Goal: Task Accomplishment & Management: Manage account settings

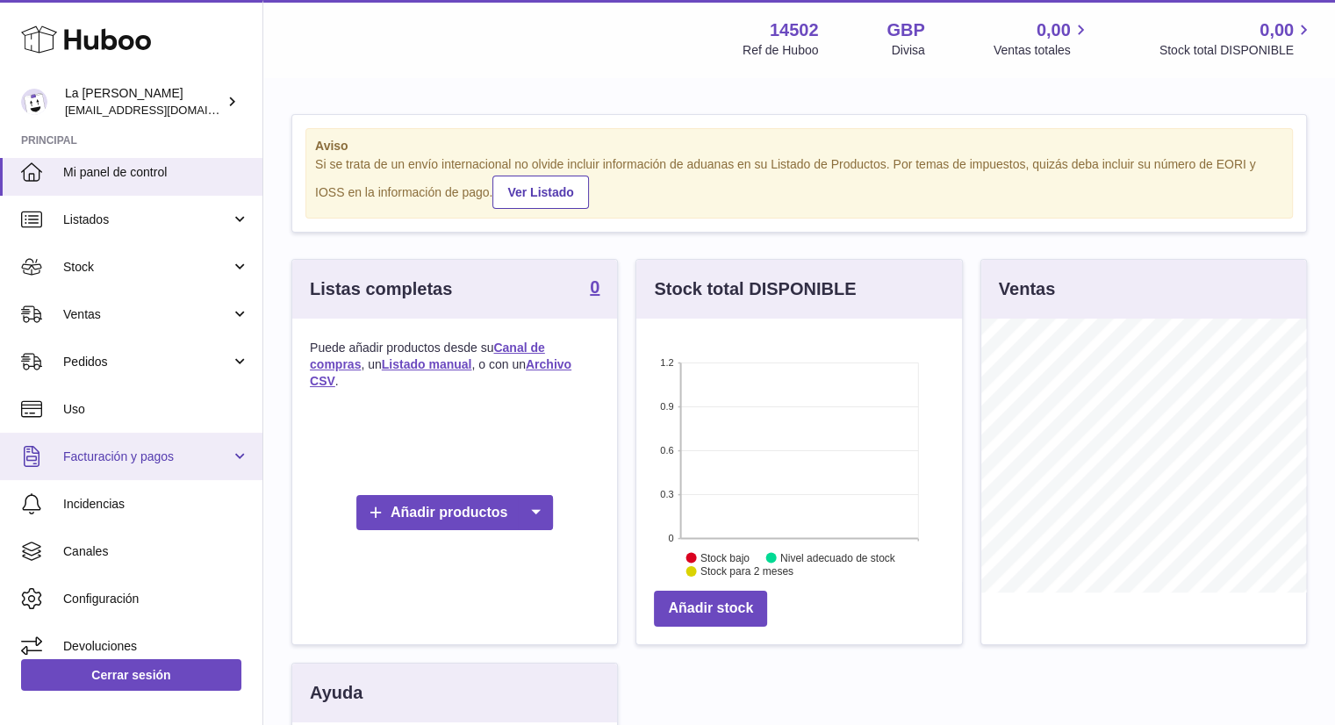
scroll to position [25, 0]
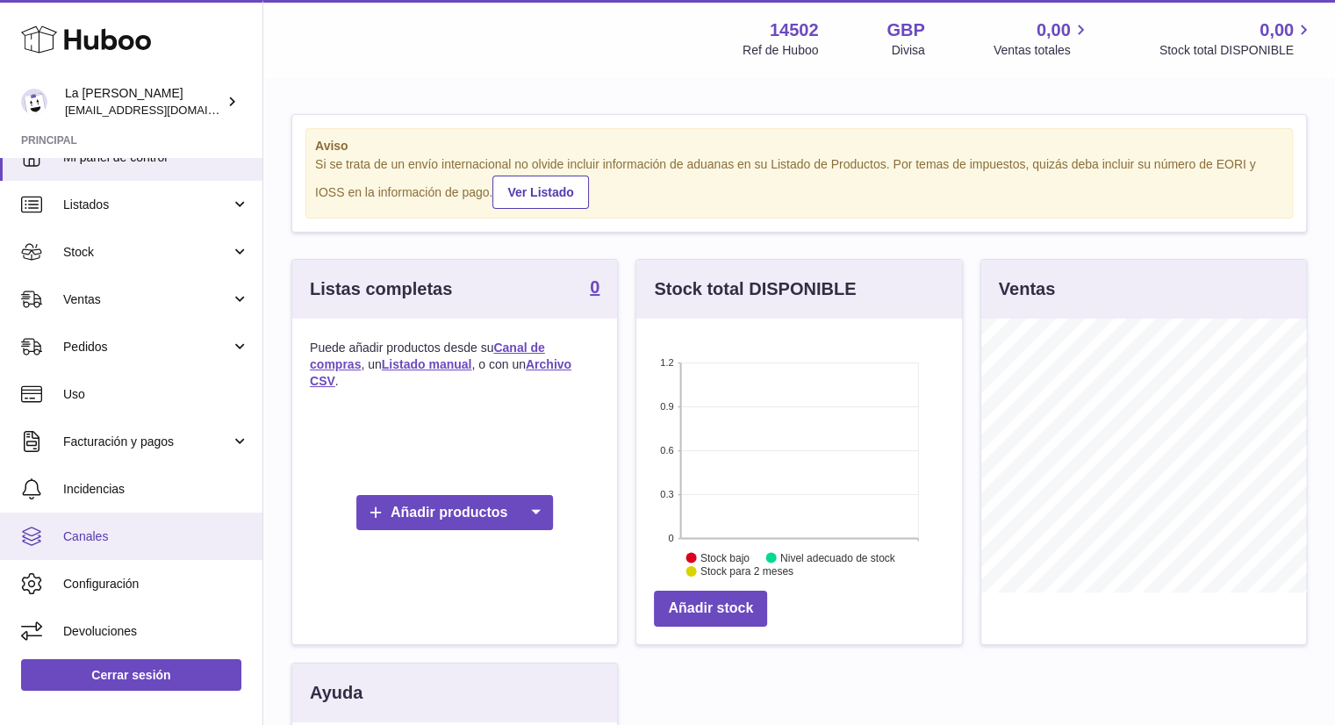
click at [96, 520] on link "Canales" at bounding box center [131, 536] width 263 height 47
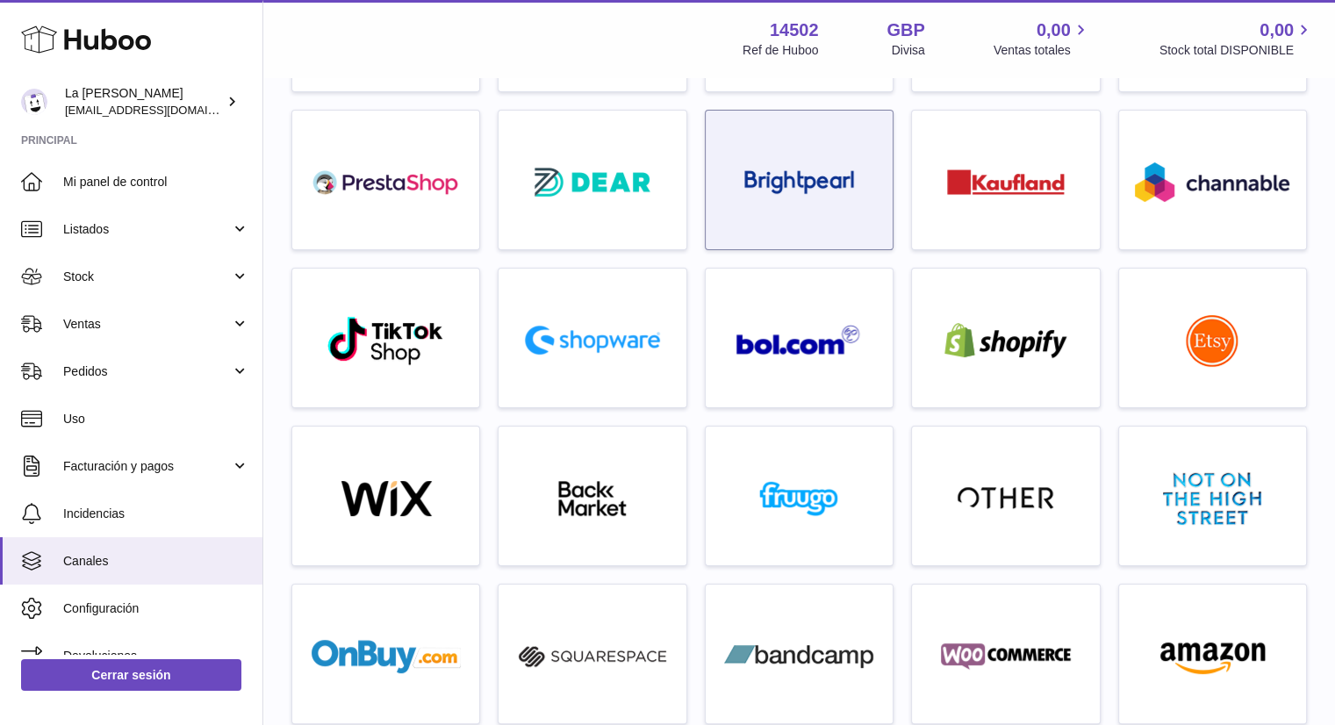
scroll to position [263, 0]
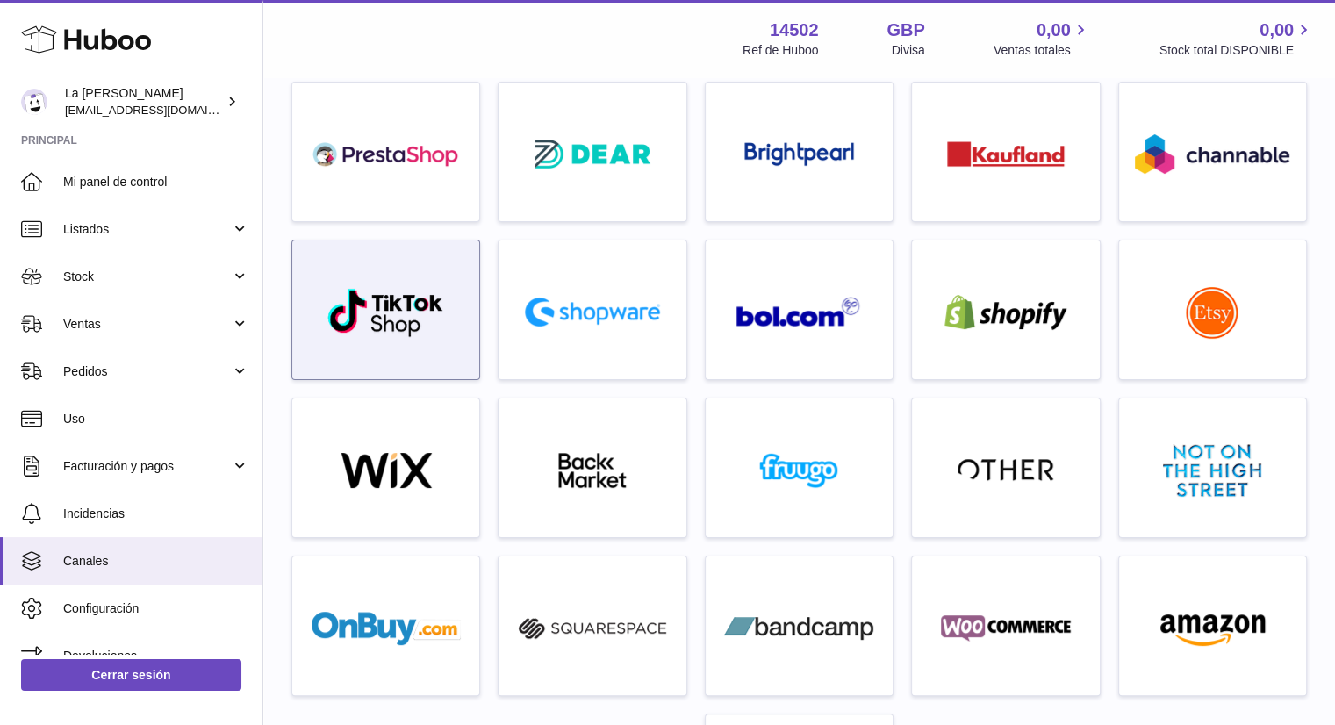
click at [436, 298] on img at bounding box center [386, 312] width 119 height 51
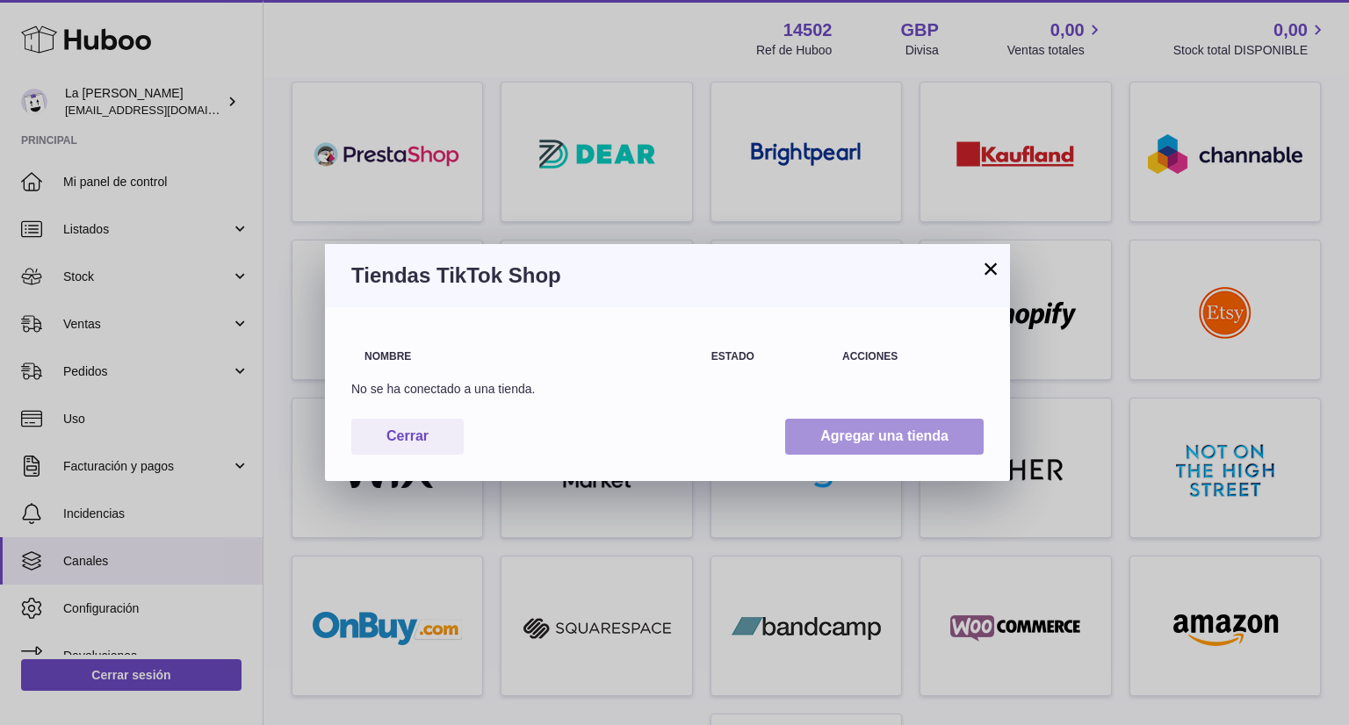
click at [836, 435] on button "Agregar una tienda" at bounding box center [884, 437] width 198 height 36
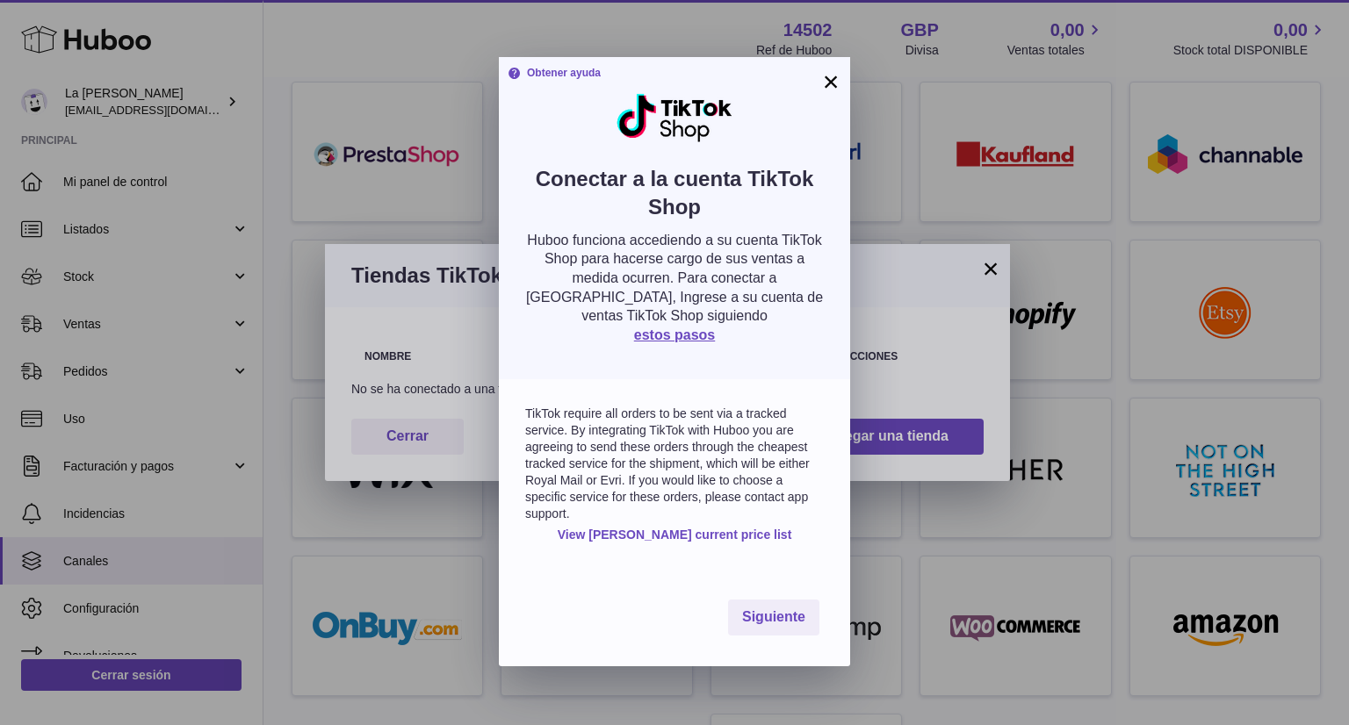
click at [830, 82] on button "×" at bounding box center [830, 81] width 21 height 21
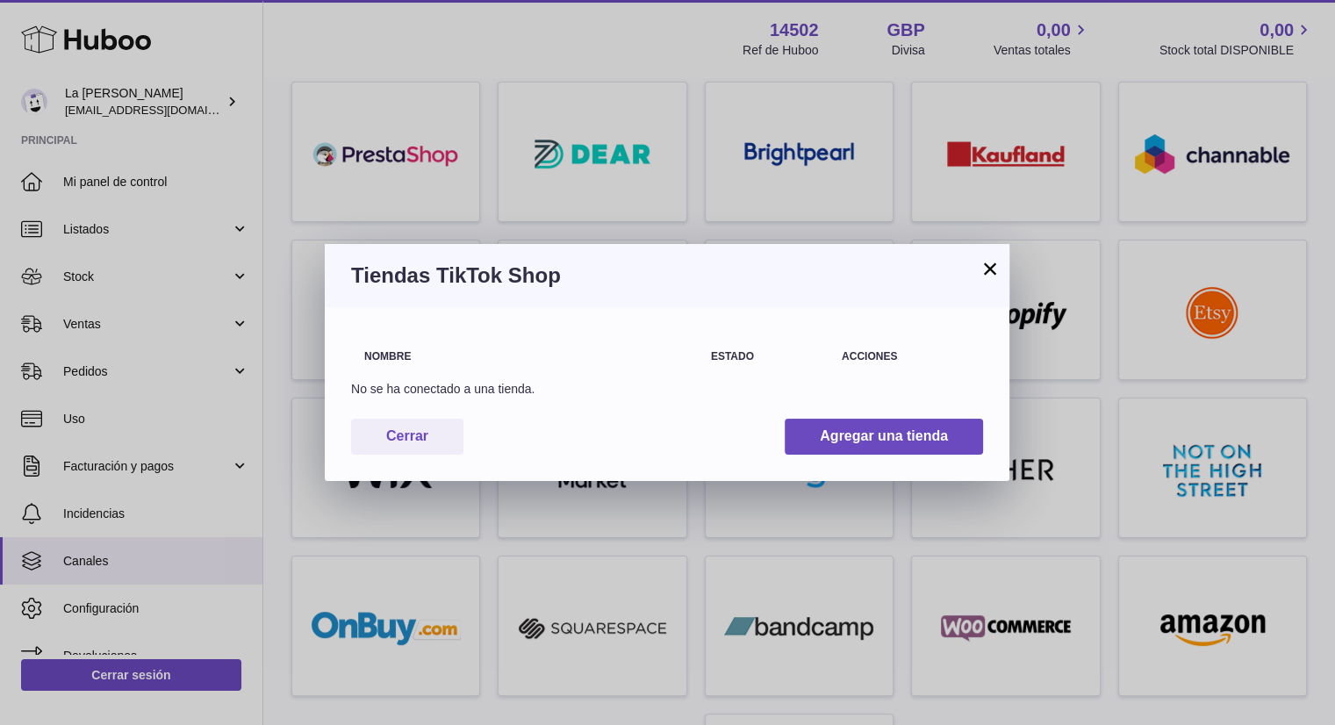
click at [537, 387] on div "No se ha conectado a una tienda." at bounding box center [524, 389] width 347 height 17
click at [732, 380] on table "Nombre Estado Acciones No se ha conectado a una tienda." at bounding box center [667, 368] width 632 height 68
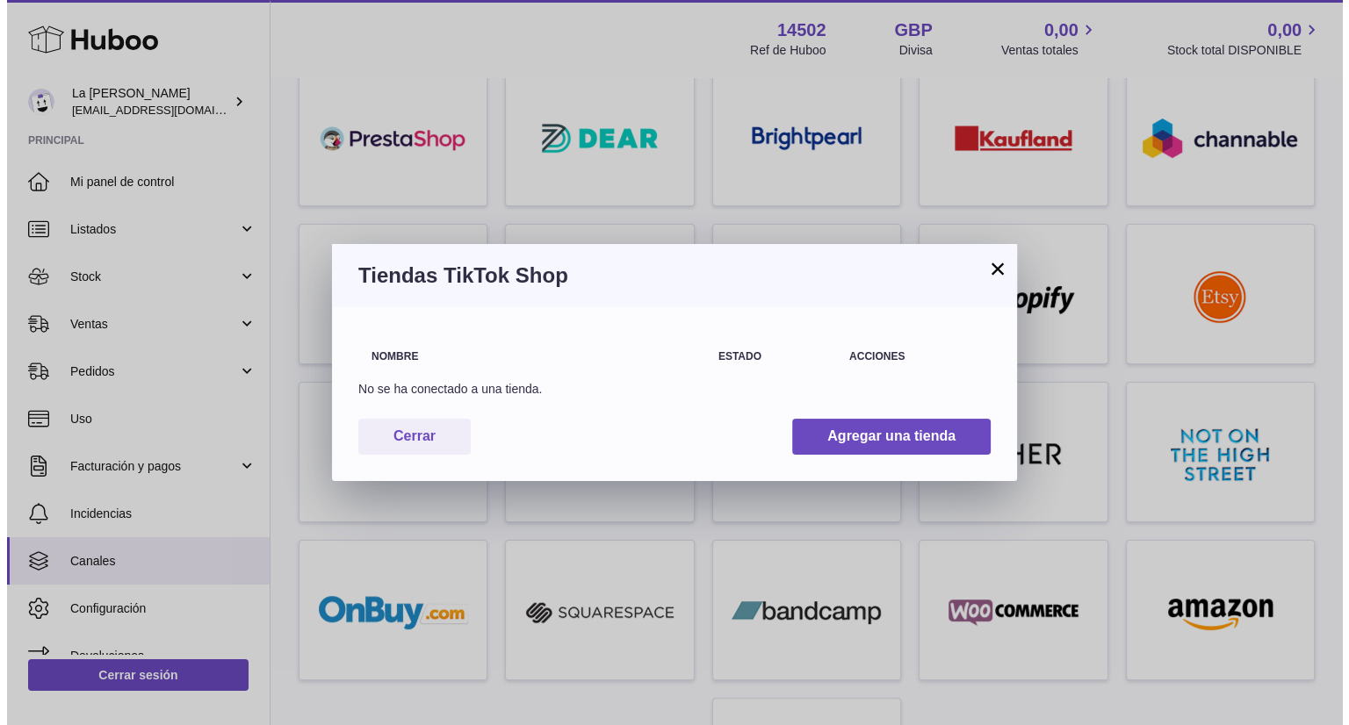
scroll to position [176, 0]
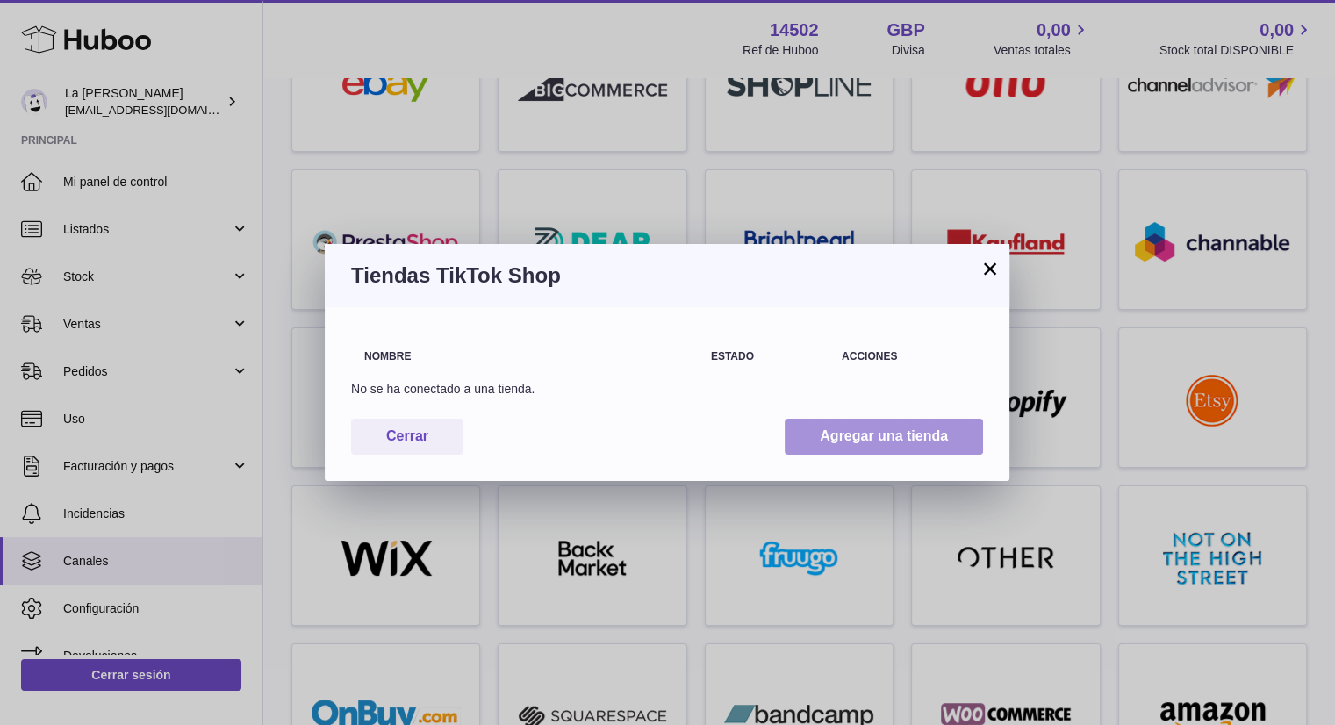
click at [930, 435] on button "Agregar una tienda" at bounding box center [884, 437] width 198 height 36
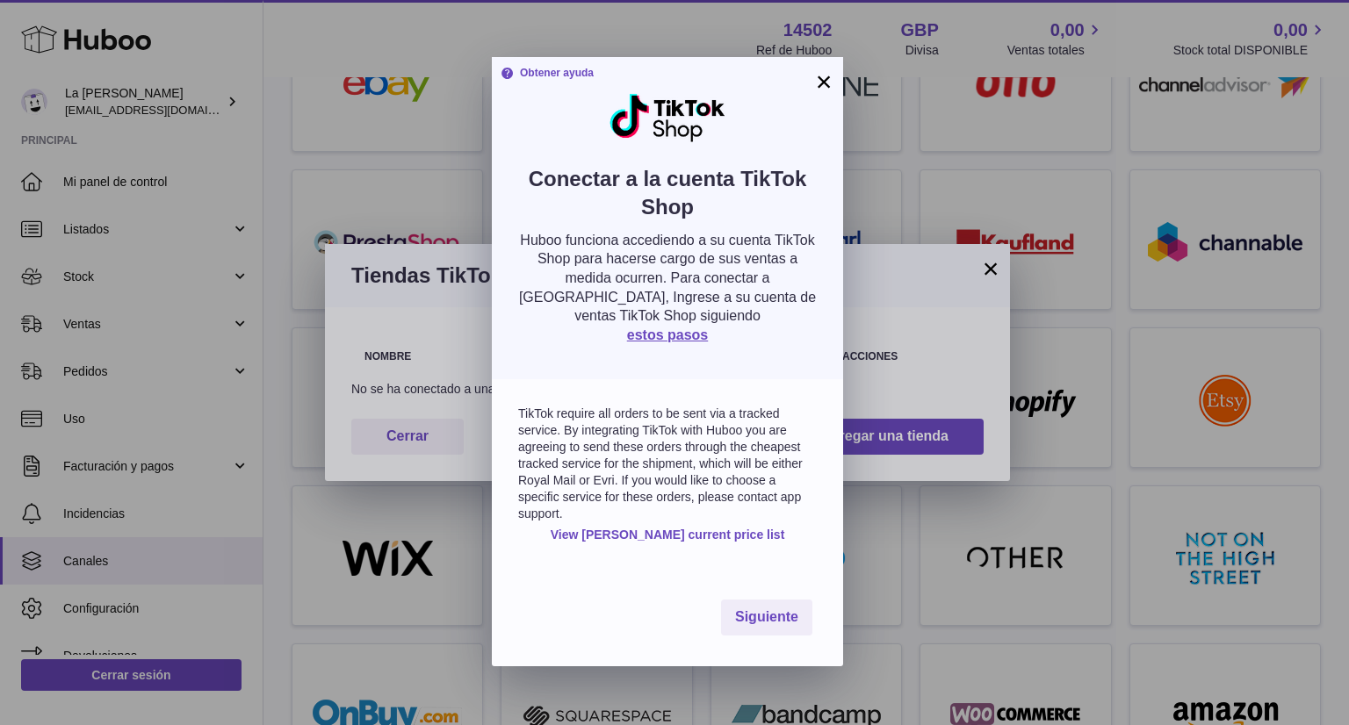
click at [706, 540] on link "View Huboo's current price list" at bounding box center [667, 535] width 234 height 17
click at [796, 624] on span "Siguiente" at bounding box center [766, 616] width 63 height 15
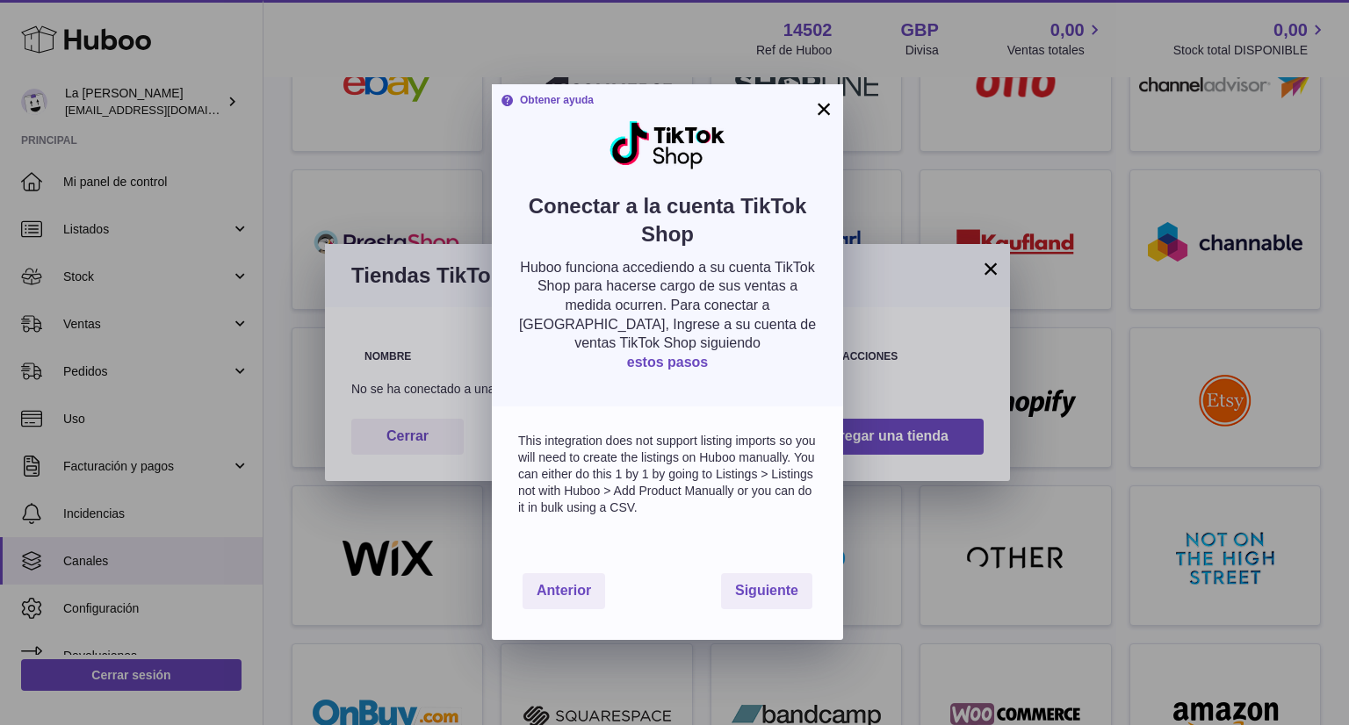
click at [689, 355] on link "estos pasos" at bounding box center [667, 362] width 81 height 15
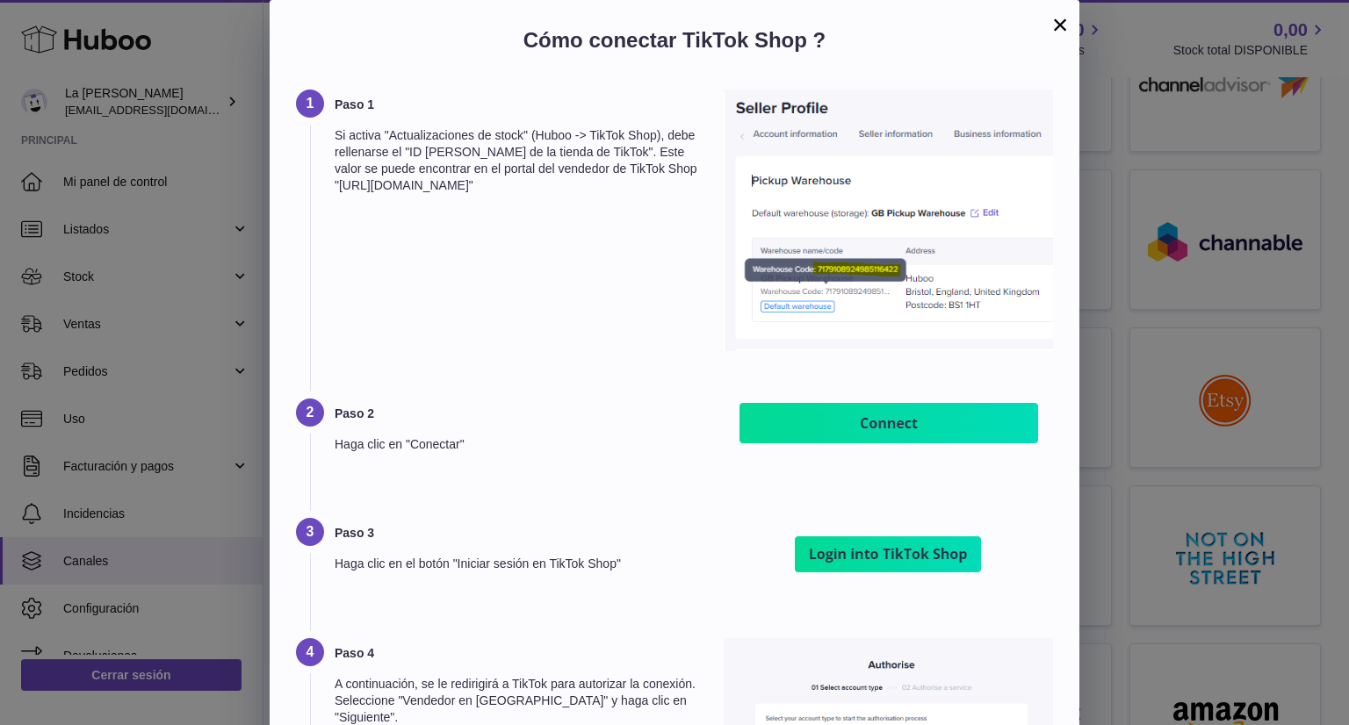
scroll to position [88, 0]
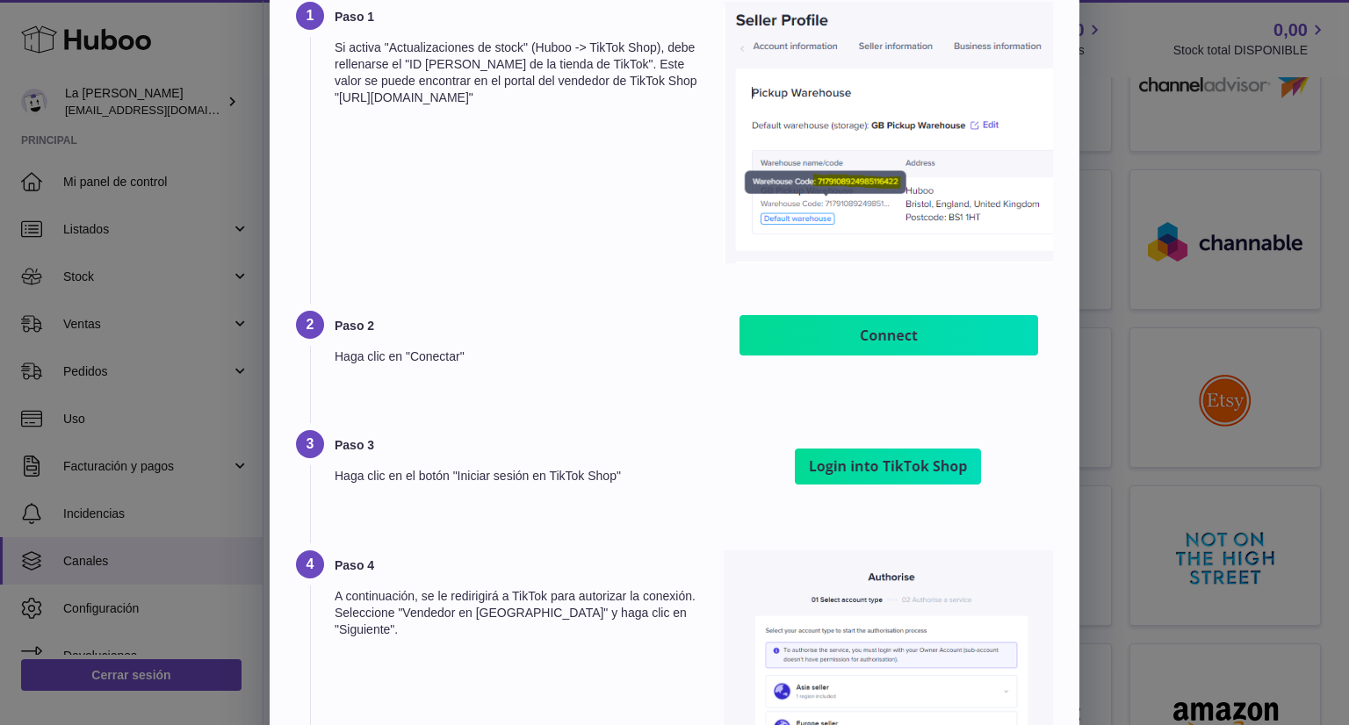
click at [808, 345] on img at bounding box center [888, 335] width 307 height 48
click at [857, 342] on img at bounding box center [888, 335] width 307 height 48
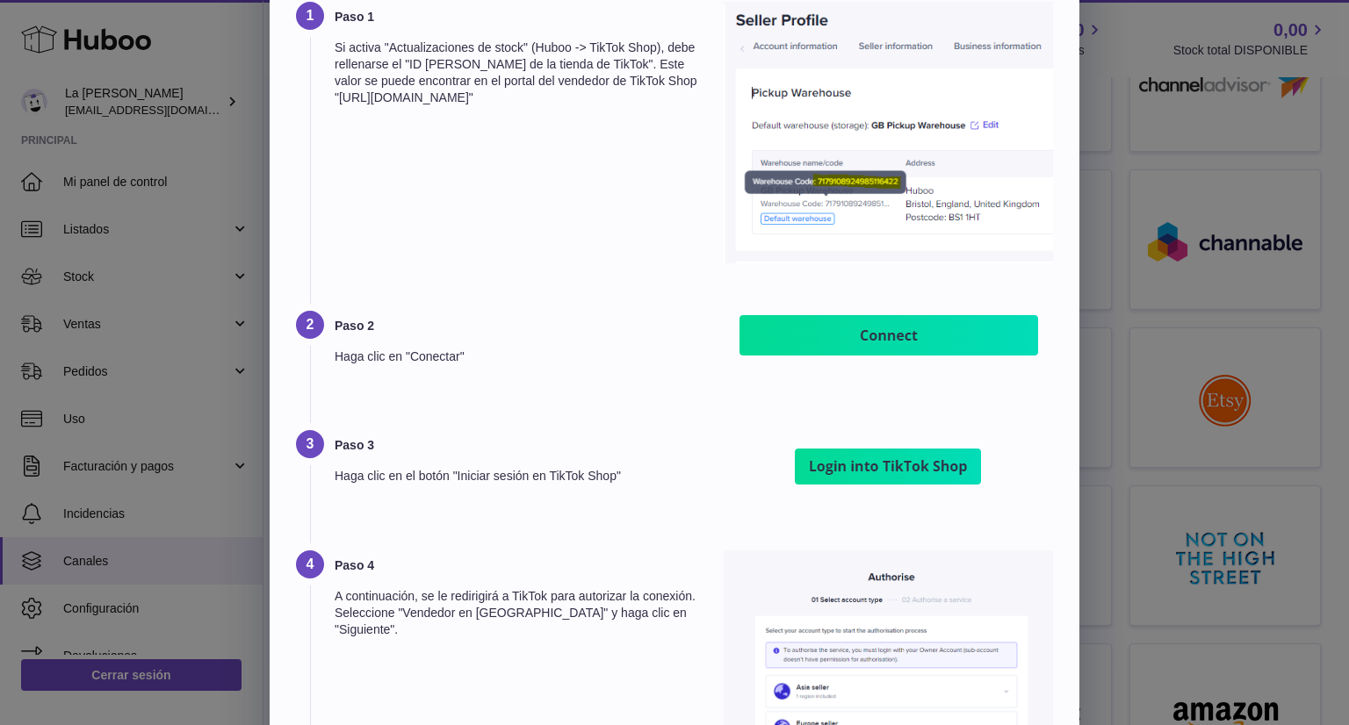
click at [857, 342] on img at bounding box center [888, 335] width 307 height 48
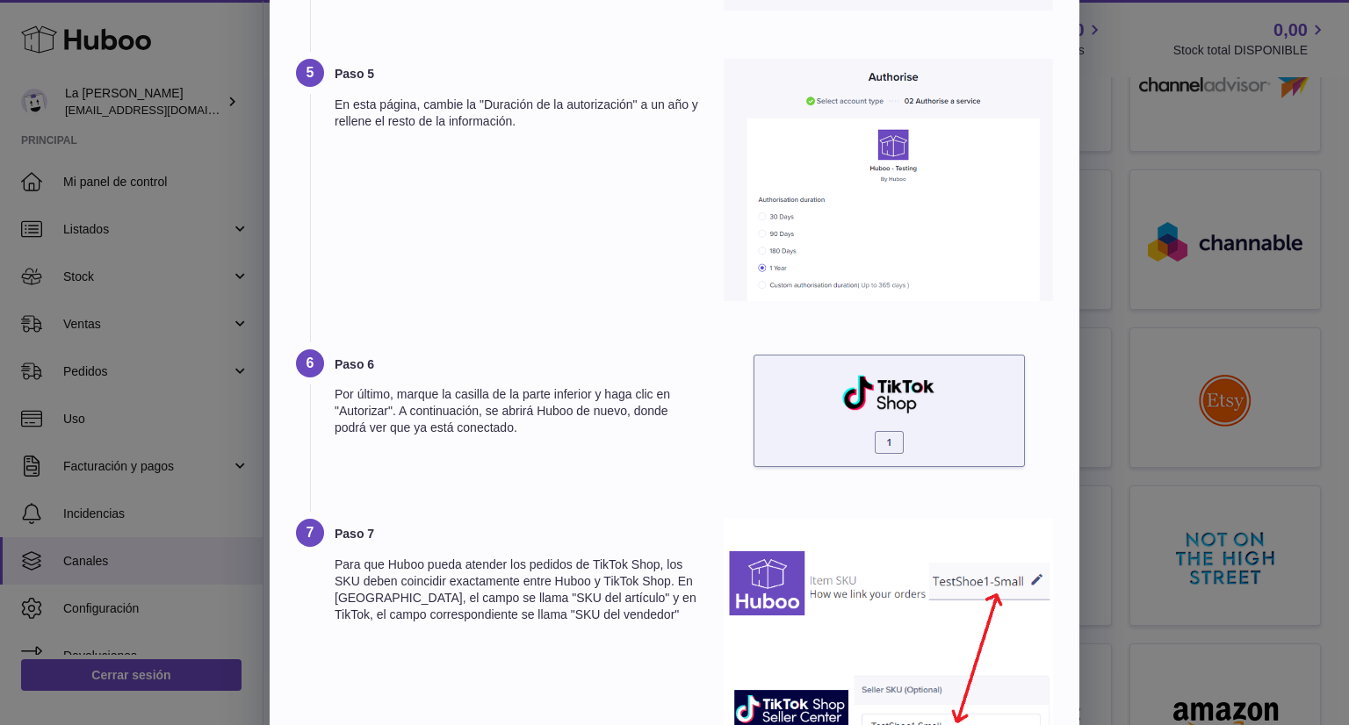
scroll to position [960, 0]
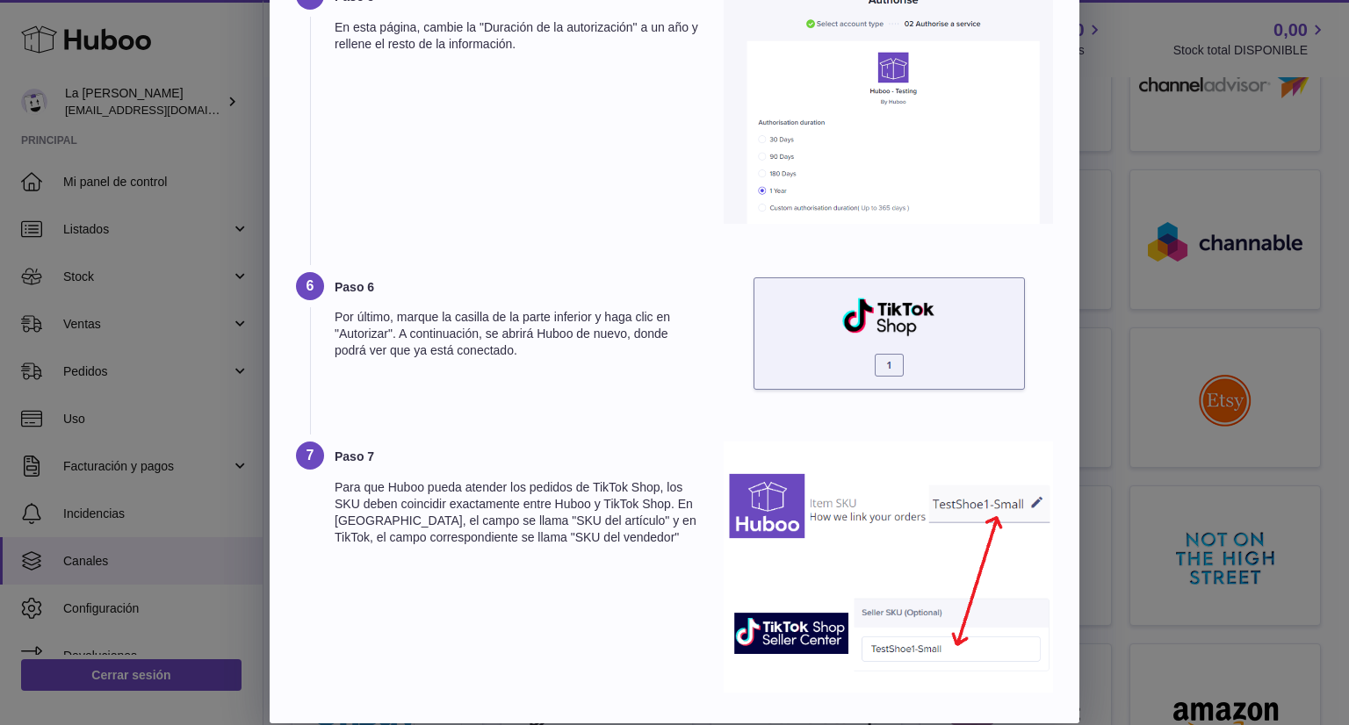
click at [801, 625] on img at bounding box center [887, 567] width 329 height 251
drag, startPoint x: 917, startPoint y: 625, endPoint x: 930, endPoint y: 618, distance: 14.2
click at [918, 625] on img at bounding box center [887, 567] width 329 height 251
click at [994, 512] on img at bounding box center [887, 567] width 329 height 251
click at [951, 579] on img at bounding box center [887, 567] width 329 height 251
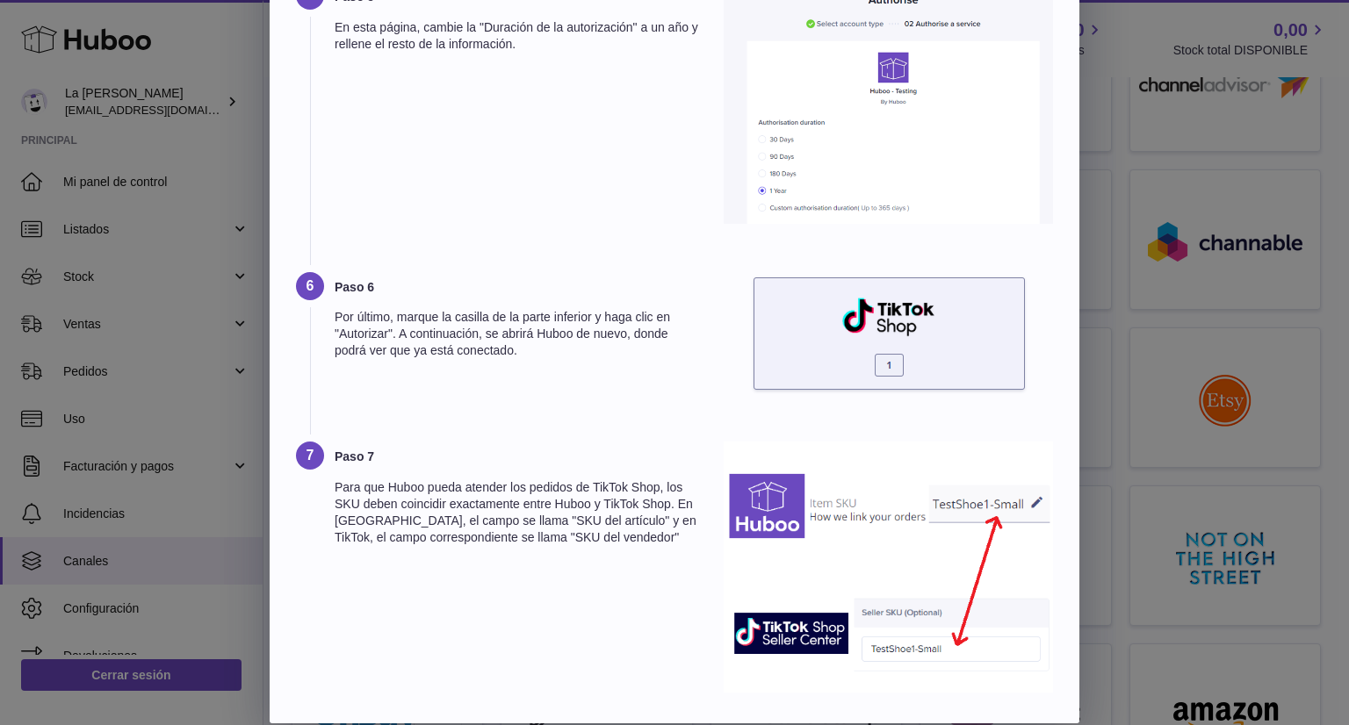
click at [1047, 492] on img at bounding box center [887, 567] width 329 height 251
click at [1029, 501] on img at bounding box center [887, 567] width 329 height 251
click at [1018, 512] on img at bounding box center [887, 567] width 329 height 251
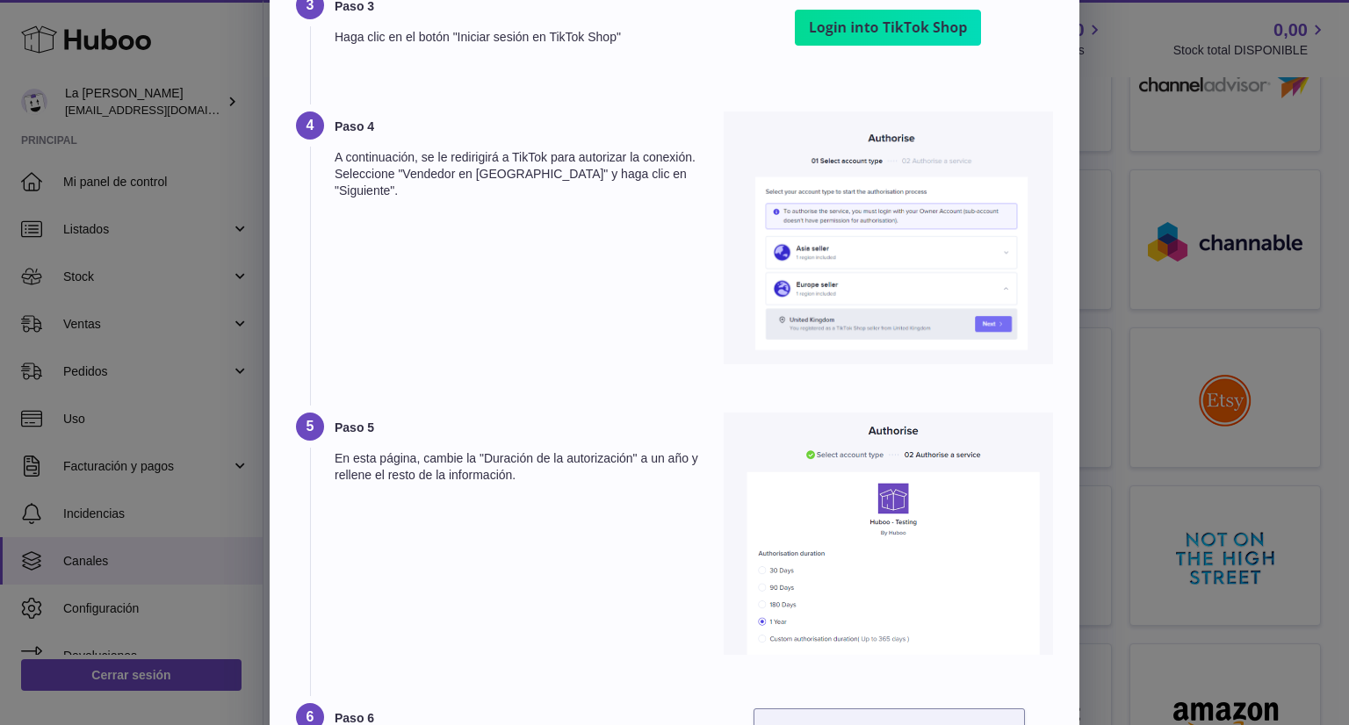
scroll to position [0, 0]
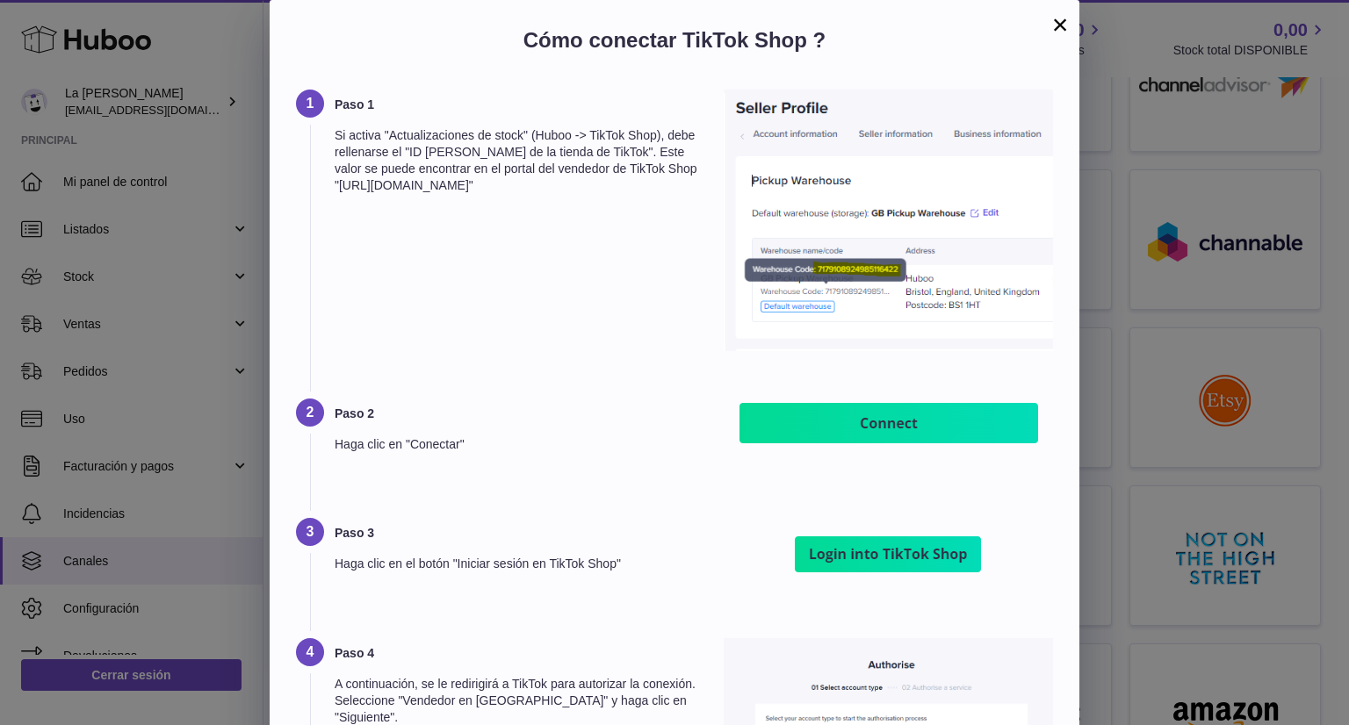
click at [1062, 25] on button "×" at bounding box center [1059, 24] width 21 height 21
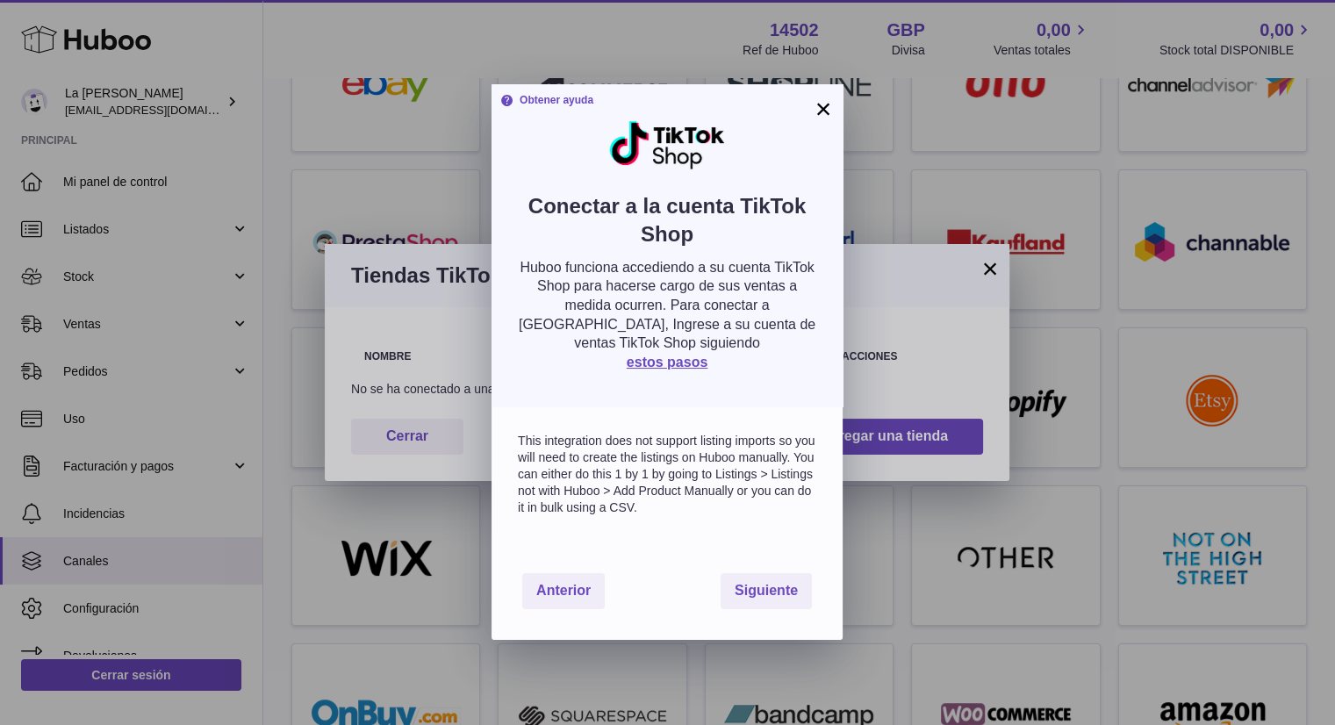
click at [836, 105] on div "Obtener ayuda Conectar a la cuenta TikTok Shop Huboo funciona accediendo a su c…" at bounding box center [667, 245] width 351 height 322
click at [770, 580] on button "Siguiente" at bounding box center [766, 591] width 91 height 36
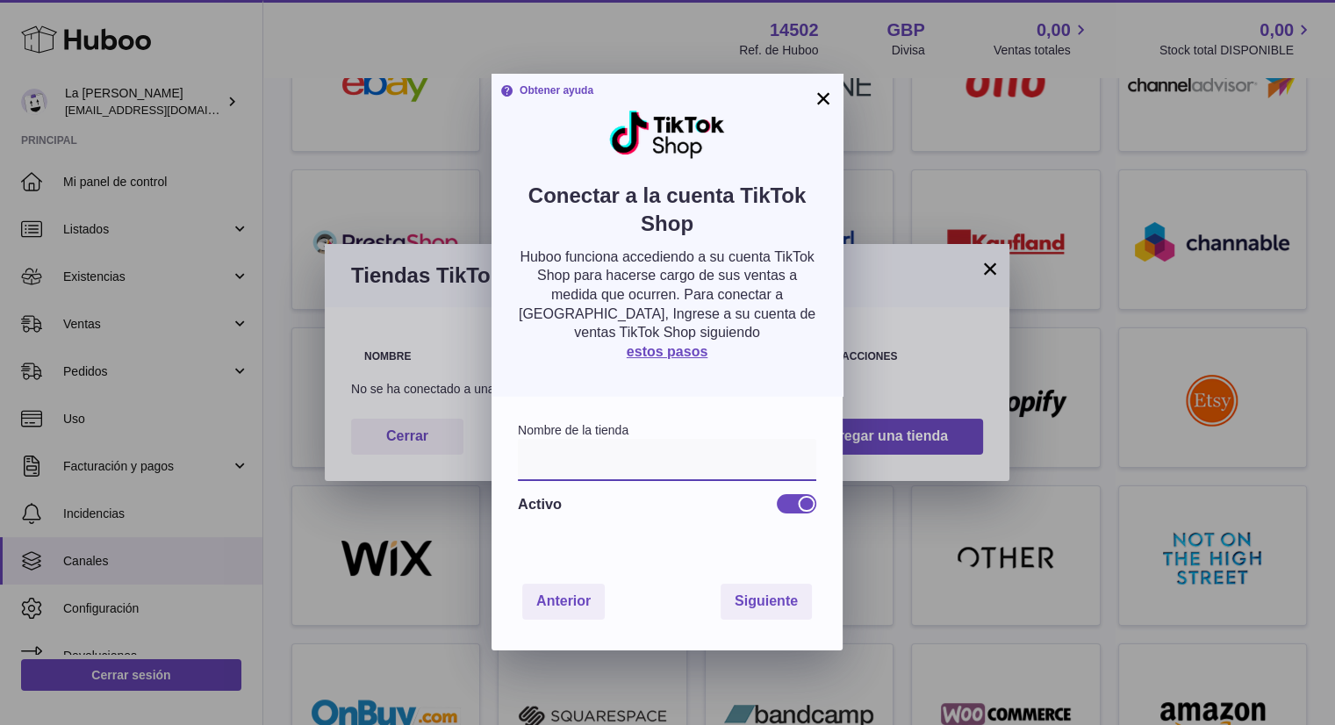
click at [659, 468] on input "text" at bounding box center [667, 460] width 299 height 42
type input "**********"
click at [752, 601] on font "Siguiente" at bounding box center [766, 600] width 63 height 15
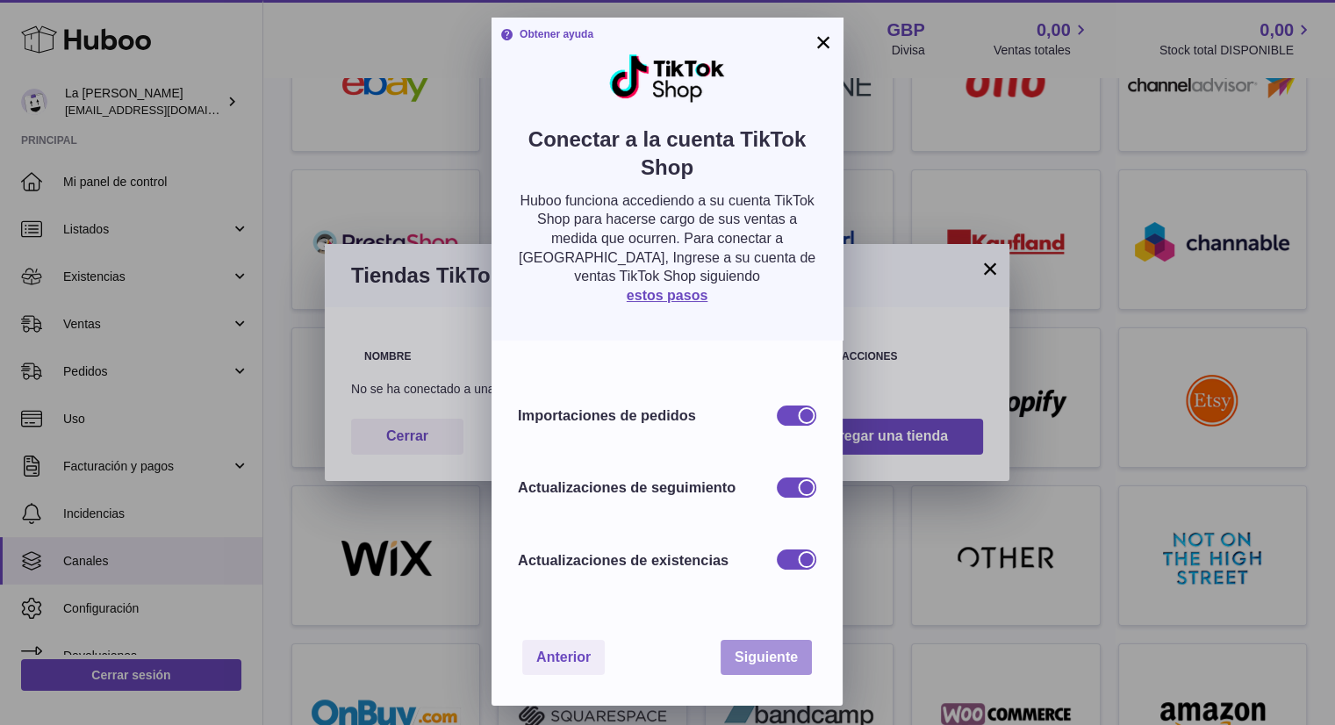
click at [759, 661] on font "Siguiente" at bounding box center [766, 657] width 63 height 15
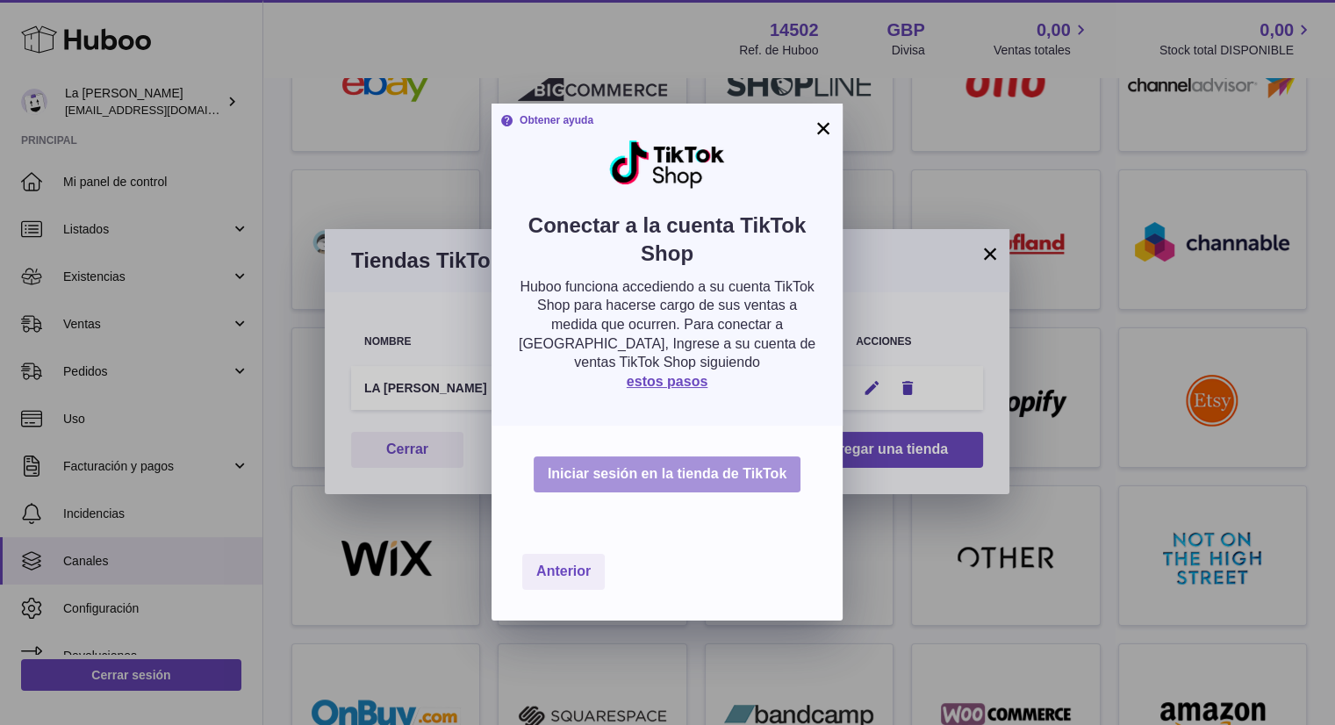
click at [650, 481] on font "Iniciar sesión en la tienda de TikTok" at bounding box center [667, 473] width 239 height 15
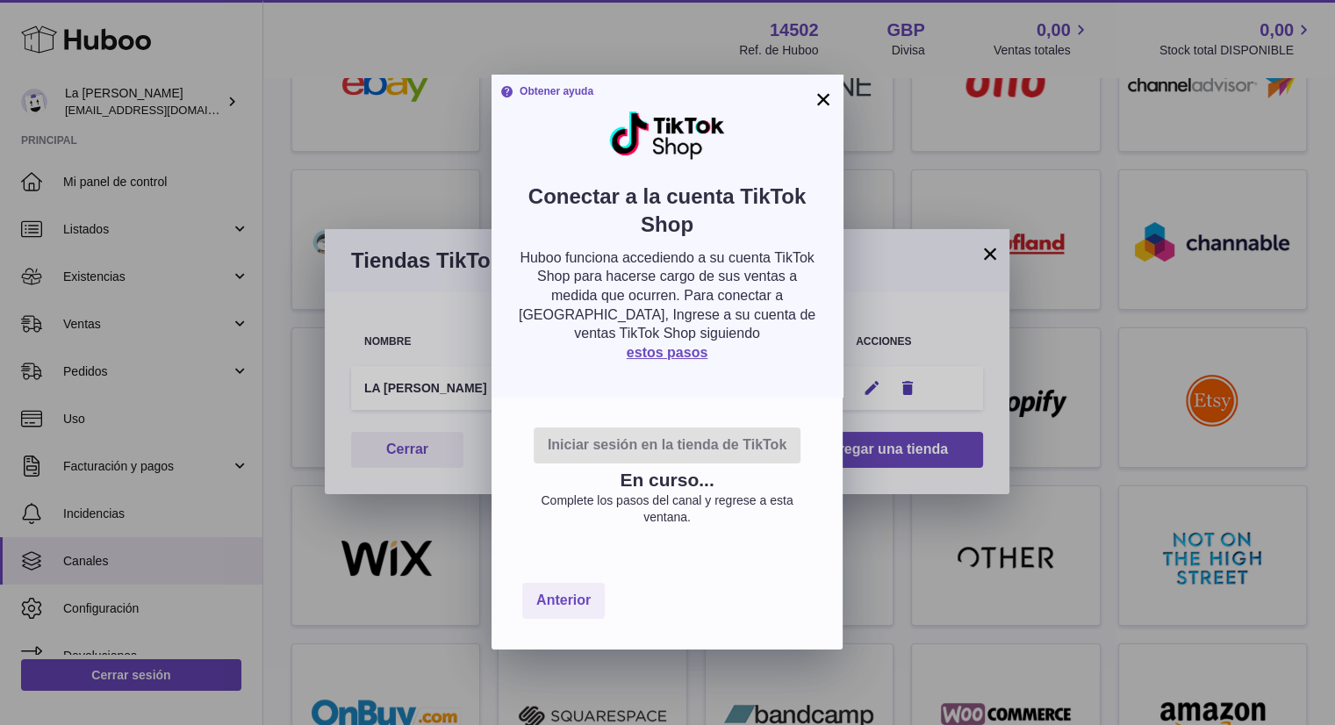
click at [807, 89] on div "Obtener ayuda Conectar a la cuenta TikTok Shop Huboo funciona accediendo a su c…" at bounding box center [667, 236] width 351 height 322
click at [816, 95] on font "×" at bounding box center [824, 99] width 17 height 32
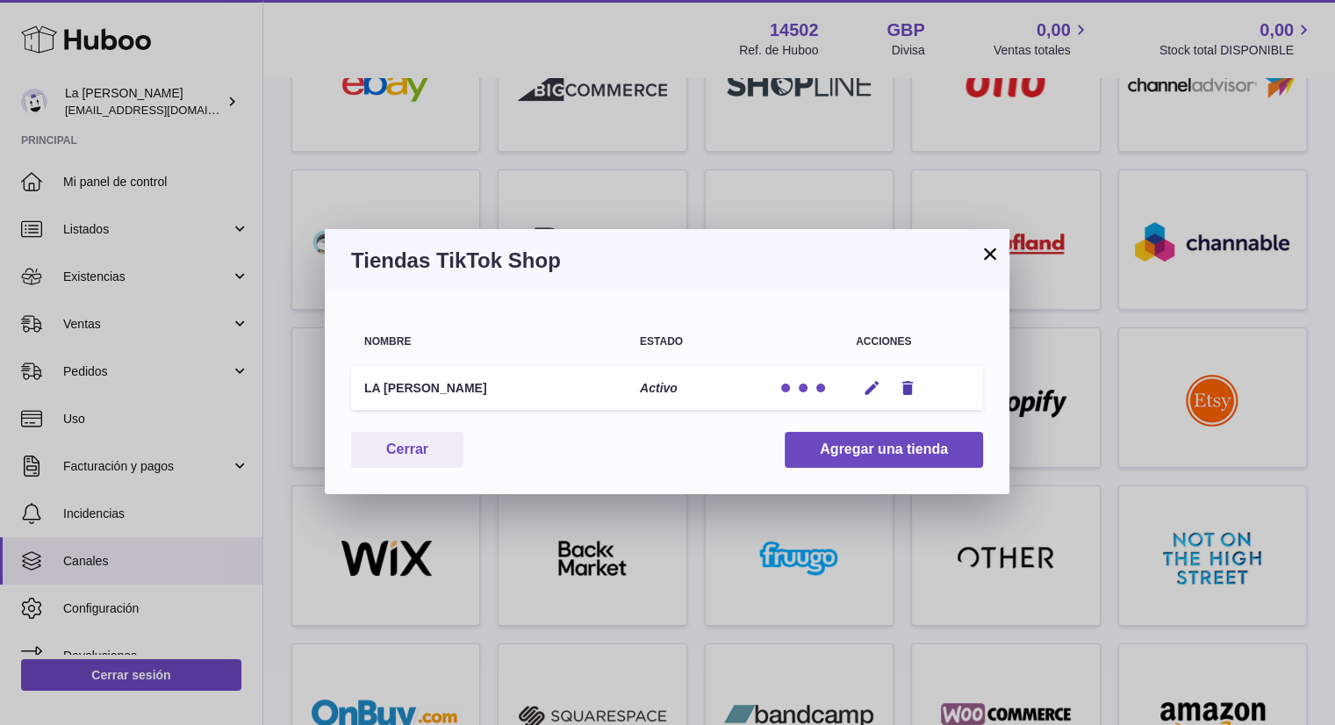
click at [989, 247] on font "×" at bounding box center [990, 254] width 17 height 32
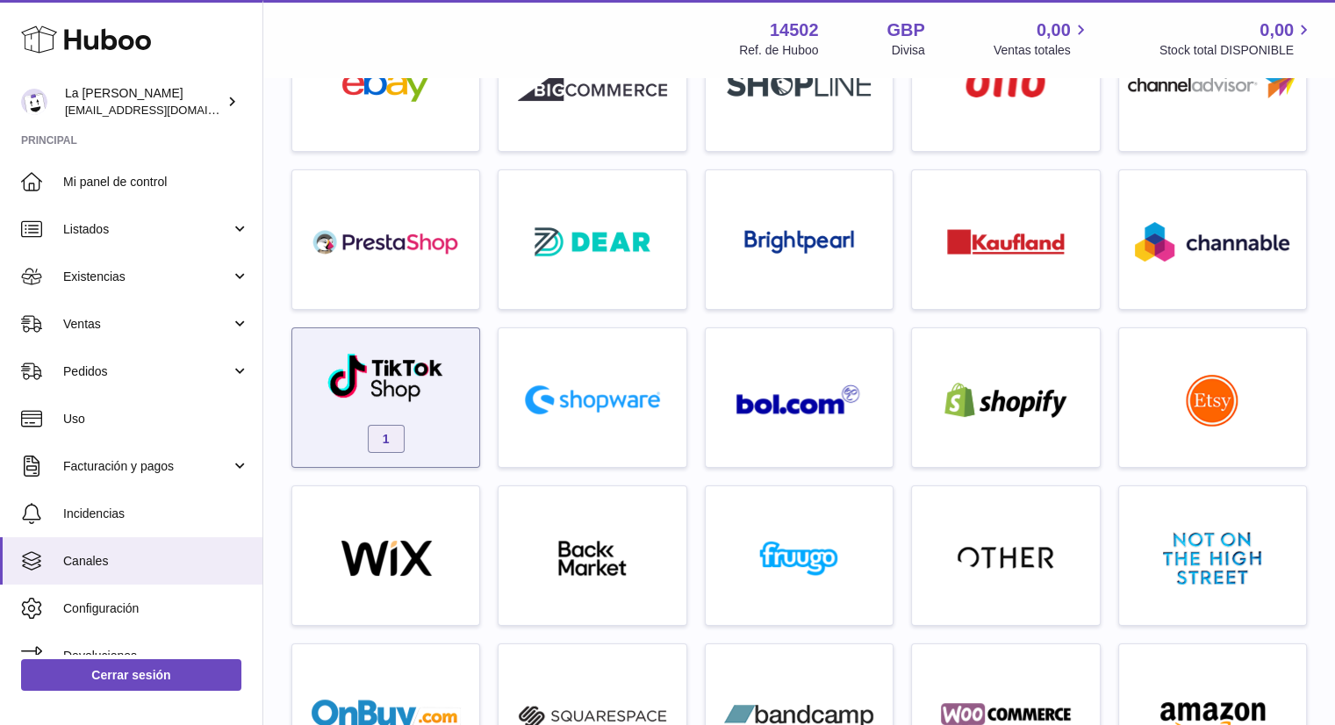
click at [355, 387] on img at bounding box center [386, 377] width 119 height 51
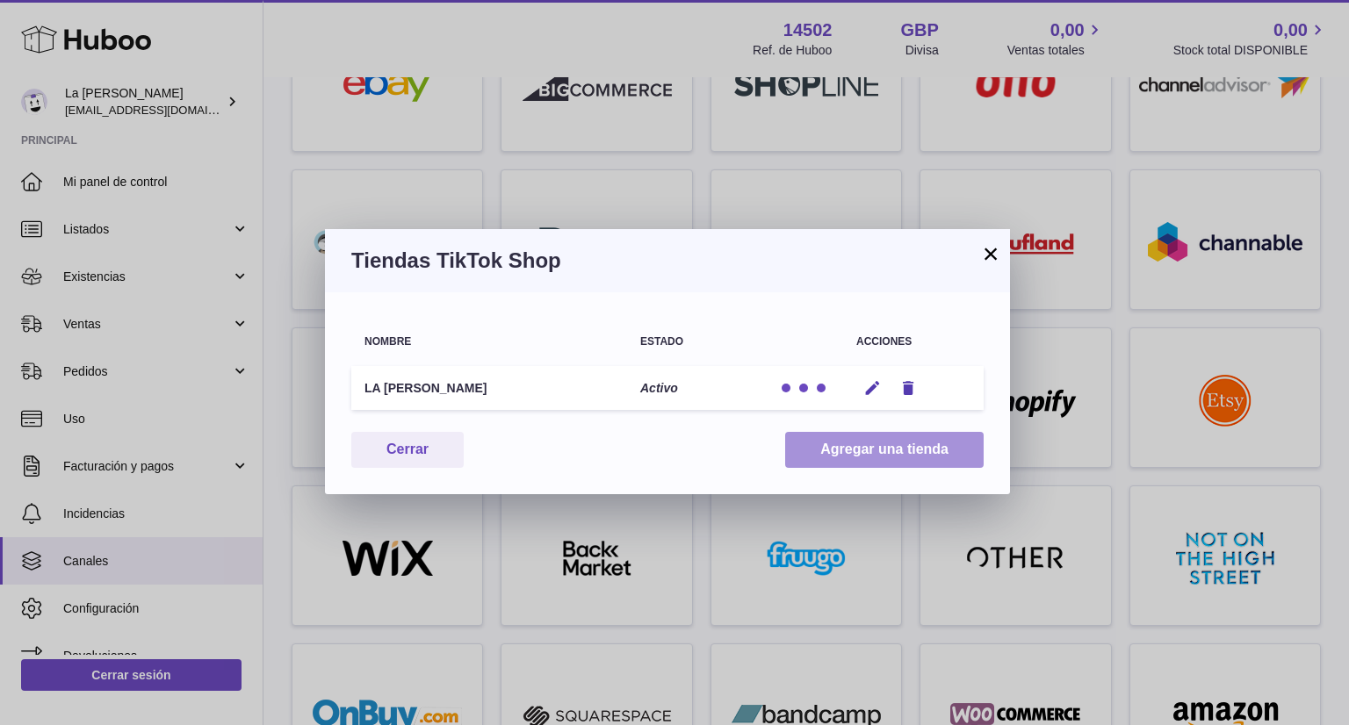
click at [891, 450] on font "Agregar una tienda" at bounding box center [884, 449] width 128 height 15
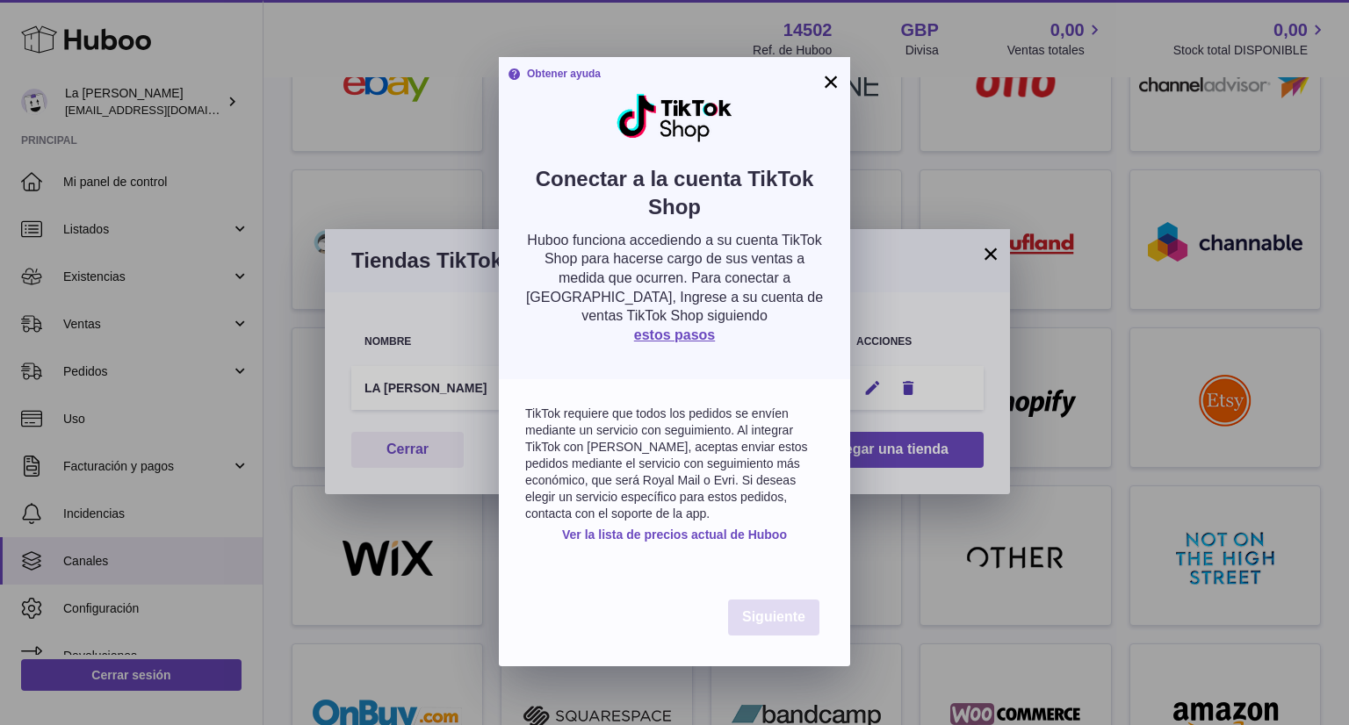
click at [759, 604] on button "Siguiente" at bounding box center [773, 618] width 91 height 36
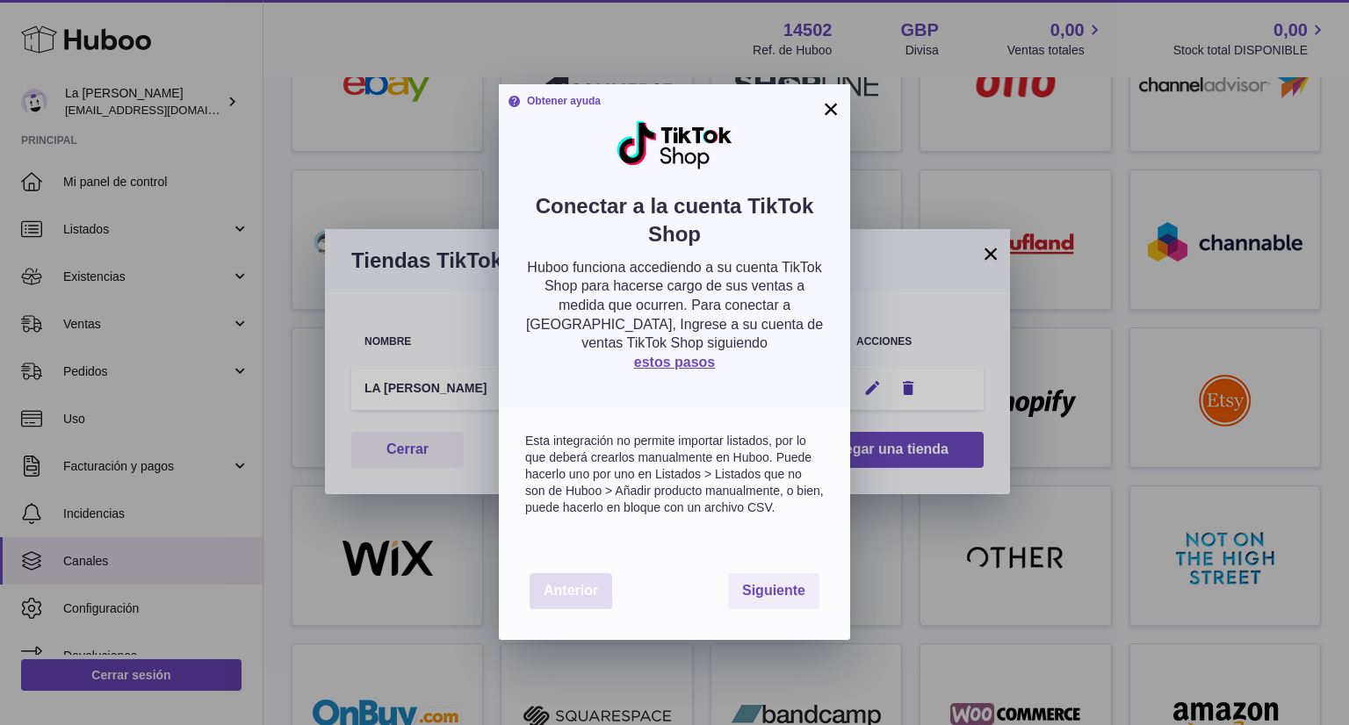
click at [562, 577] on button "Anterior" at bounding box center [570, 591] width 83 height 36
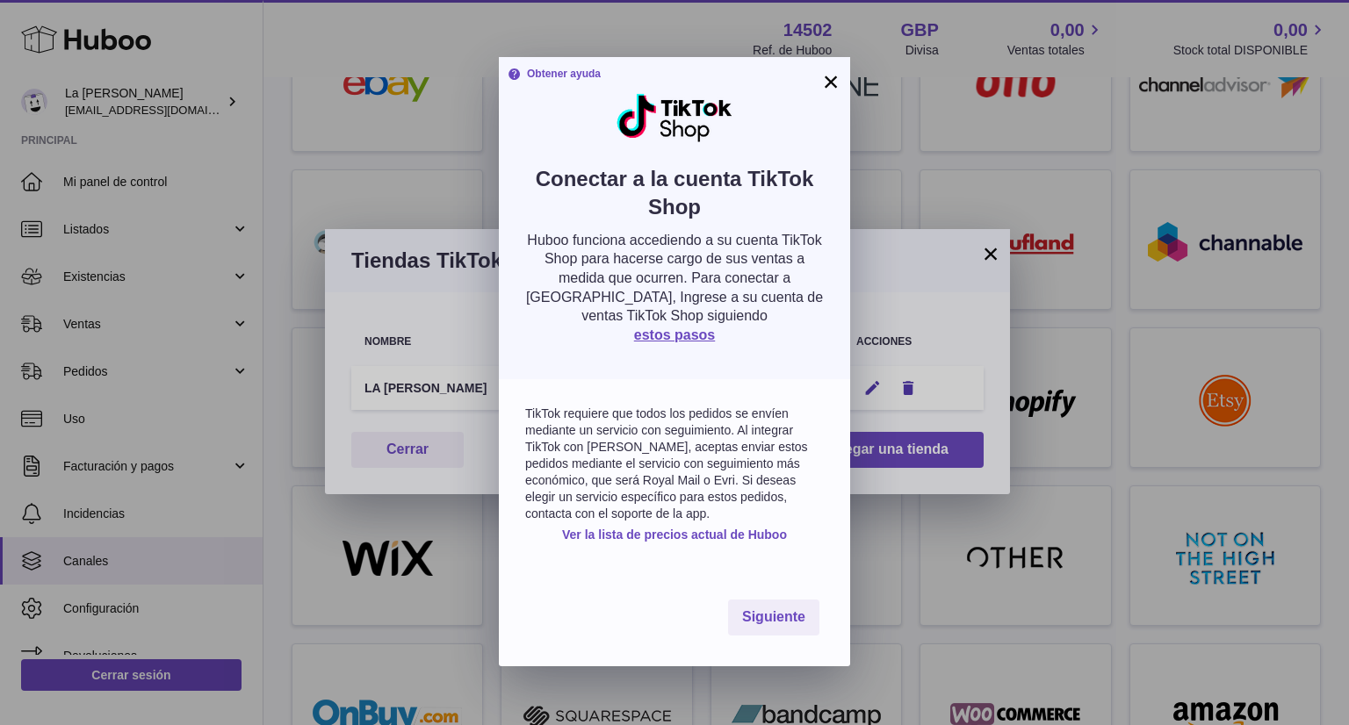
click at [839, 61] on div "Obtener ayuda Conectar a la cuenta TikTok Shop Huboo funciona accediendo a su c…" at bounding box center [674, 218] width 351 height 322
click at [836, 79] on font "×" at bounding box center [831, 82] width 17 height 32
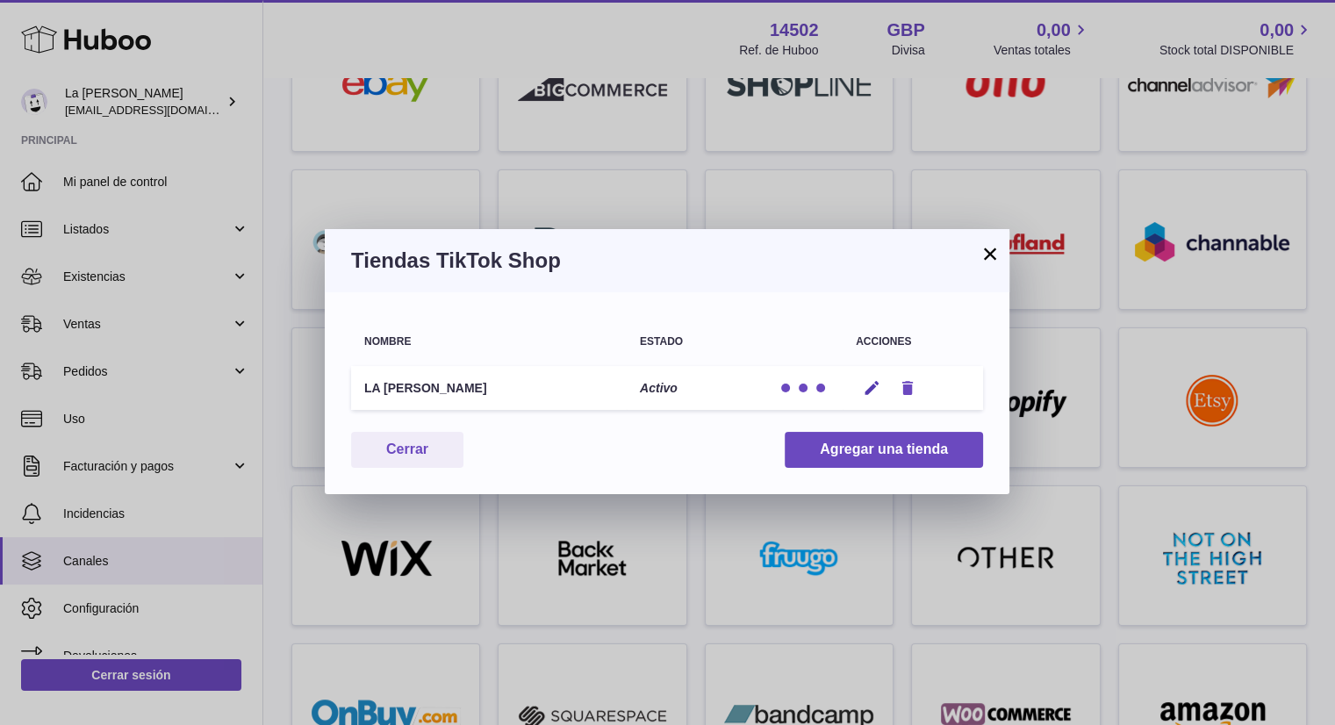
click at [901, 391] on icon "button" at bounding box center [908, 388] width 18 height 18
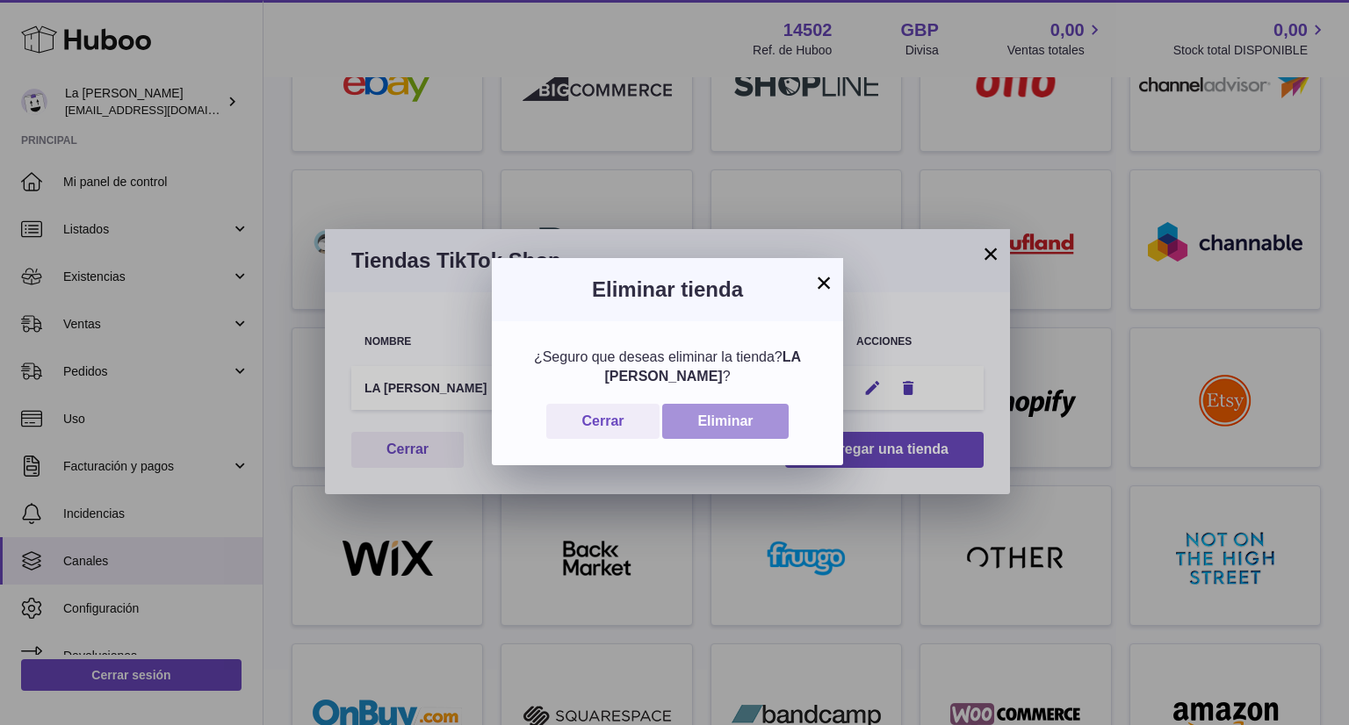
click at [759, 417] on button "Eliminar" at bounding box center [725, 422] width 126 height 36
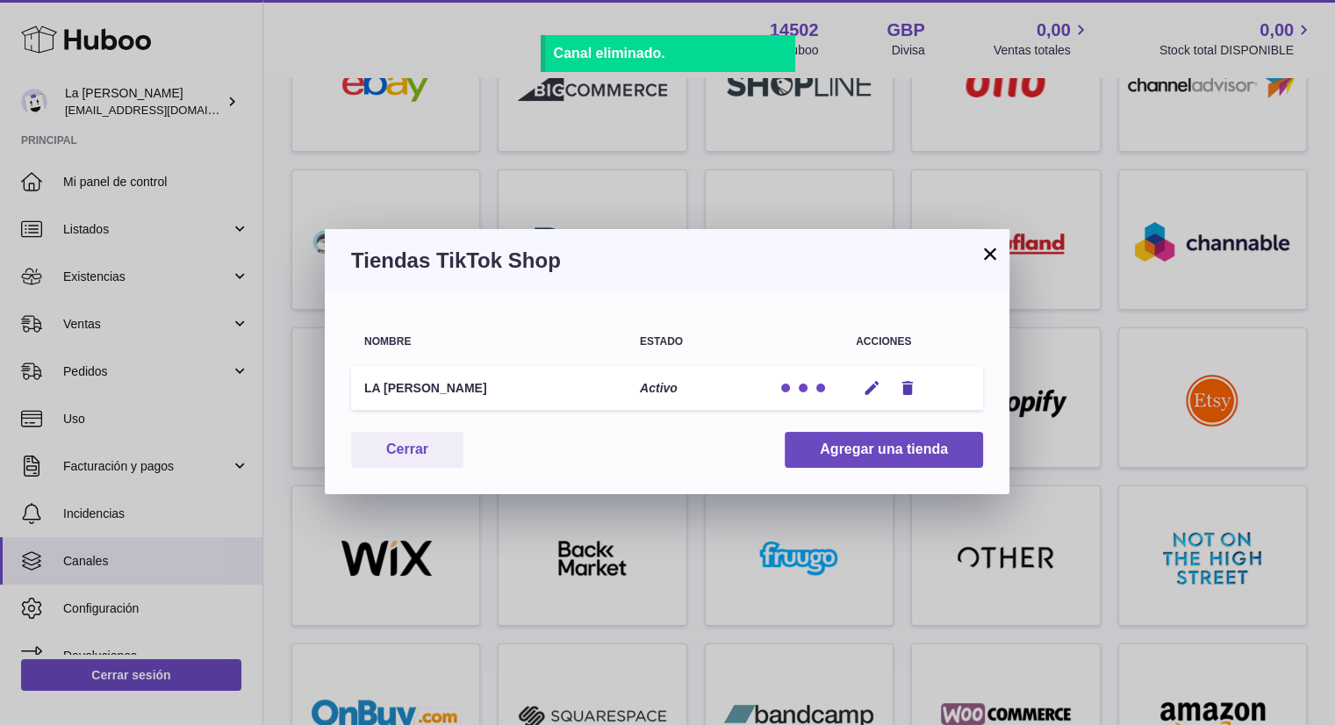
click at [994, 254] on font "×" at bounding box center [990, 254] width 17 height 32
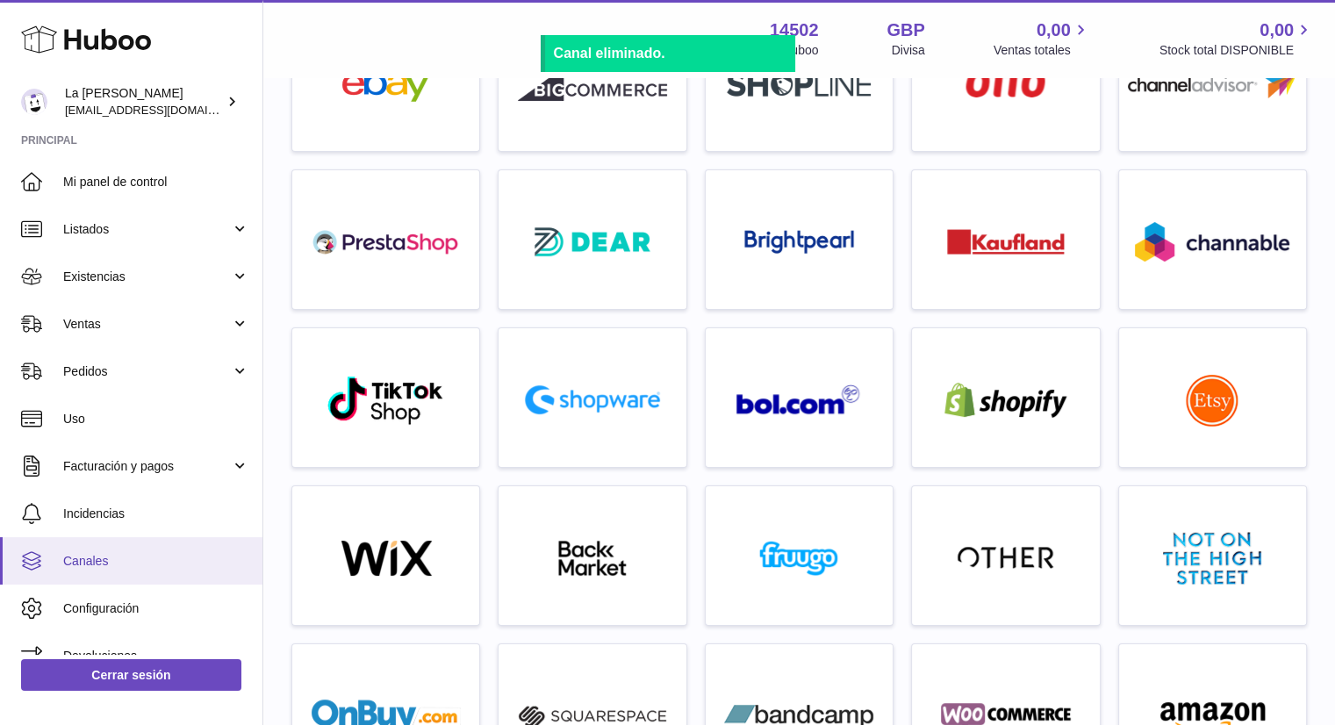
click at [93, 558] on font "Canales" at bounding box center [85, 561] width 45 height 14
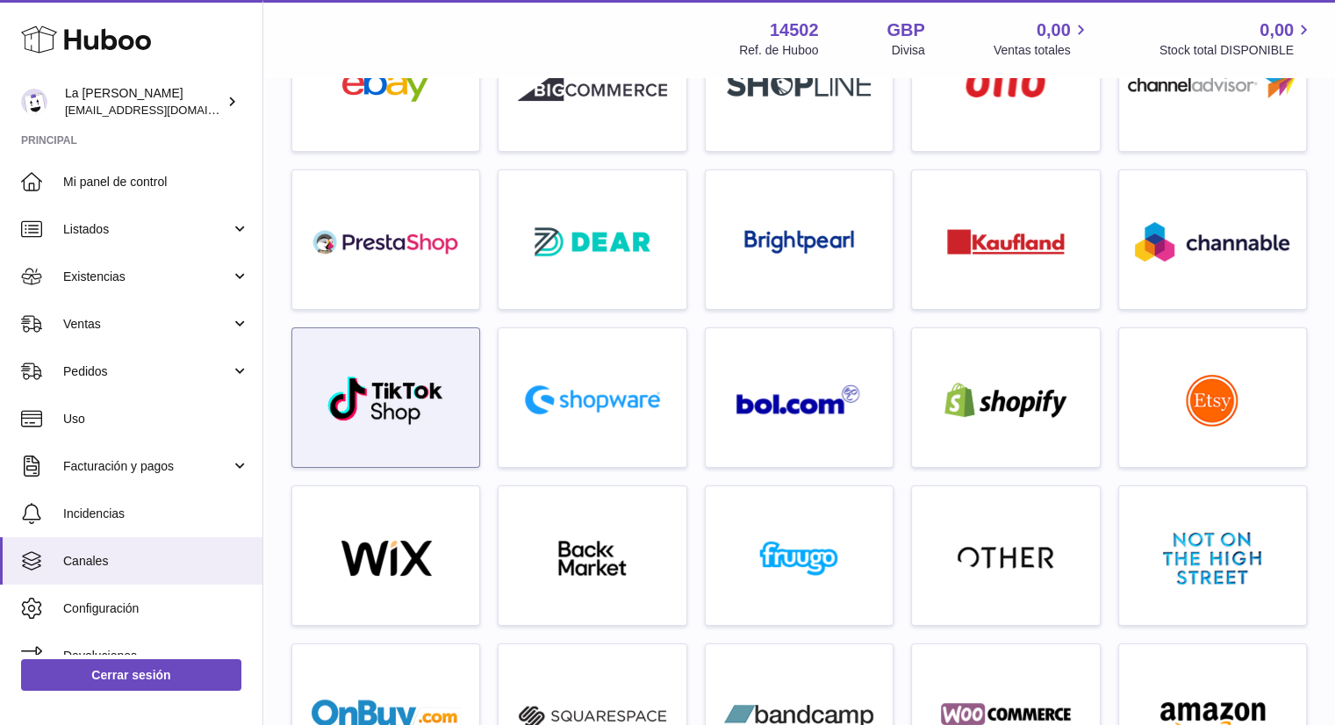
click at [358, 421] on img at bounding box center [386, 400] width 119 height 51
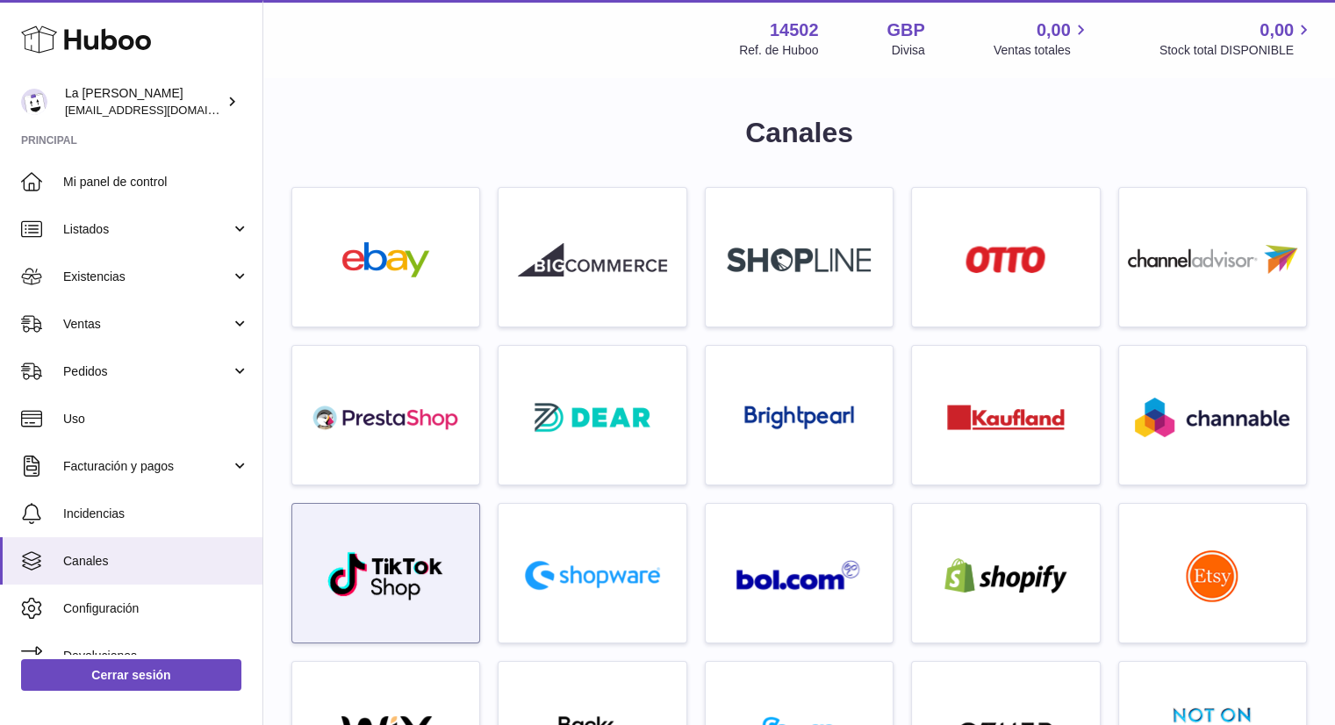
click at [342, 587] on img at bounding box center [386, 575] width 119 height 51
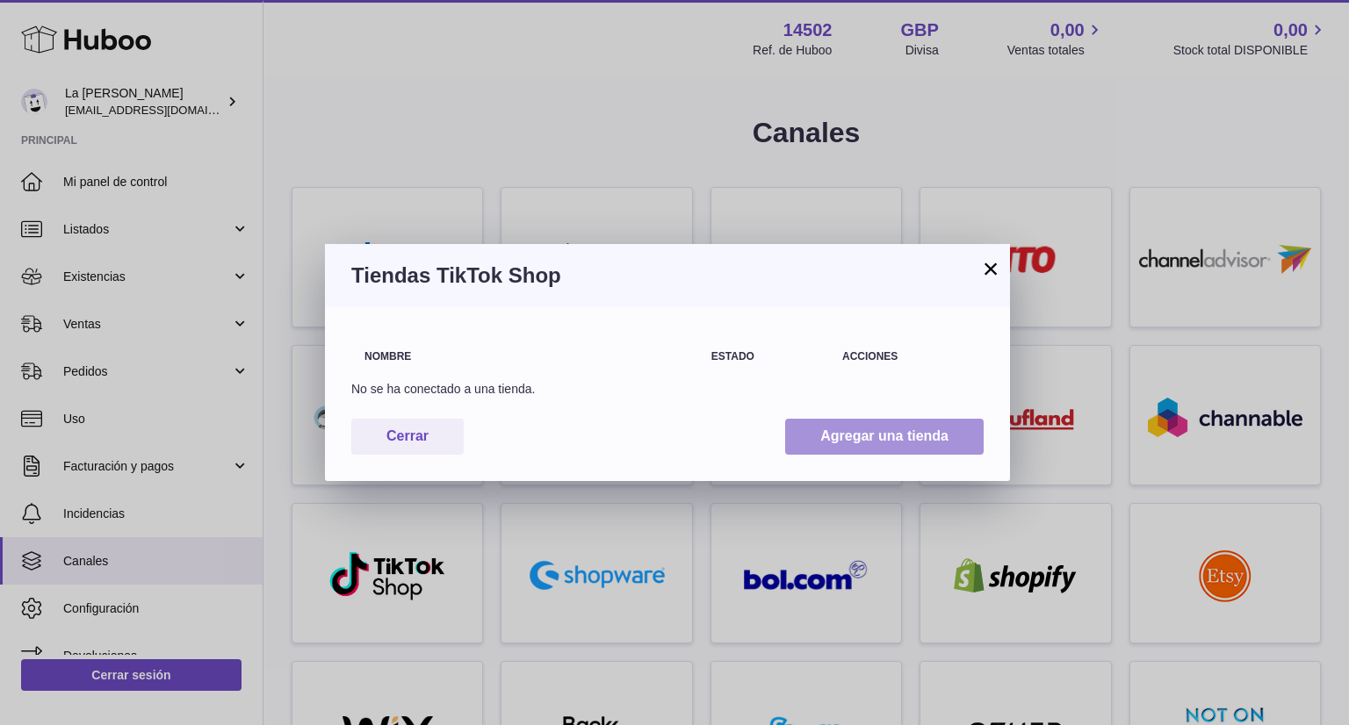
click at [817, 446] on button "Agregar una tienda" at bounding box center [884, 437] width 198 height 36
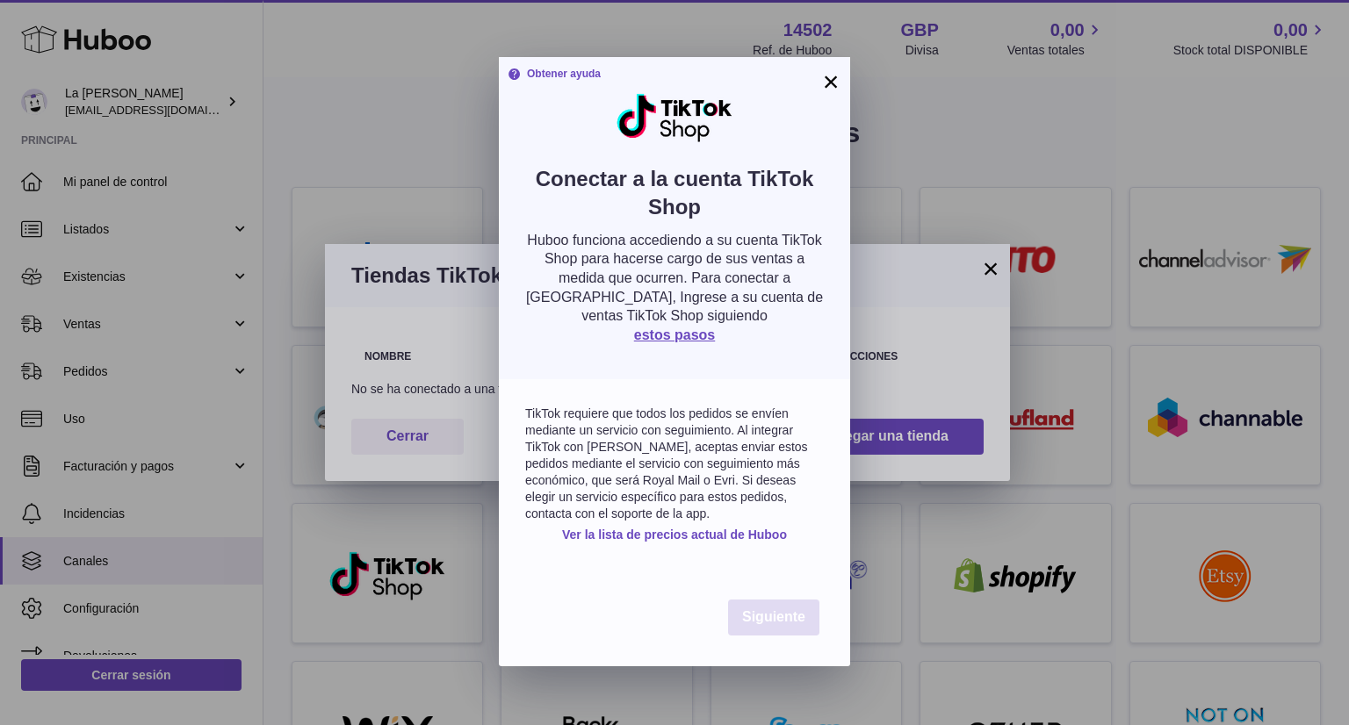
click at [760, 614] on font "Siguiente" at bounding box center [773, 616] width 63 height 15
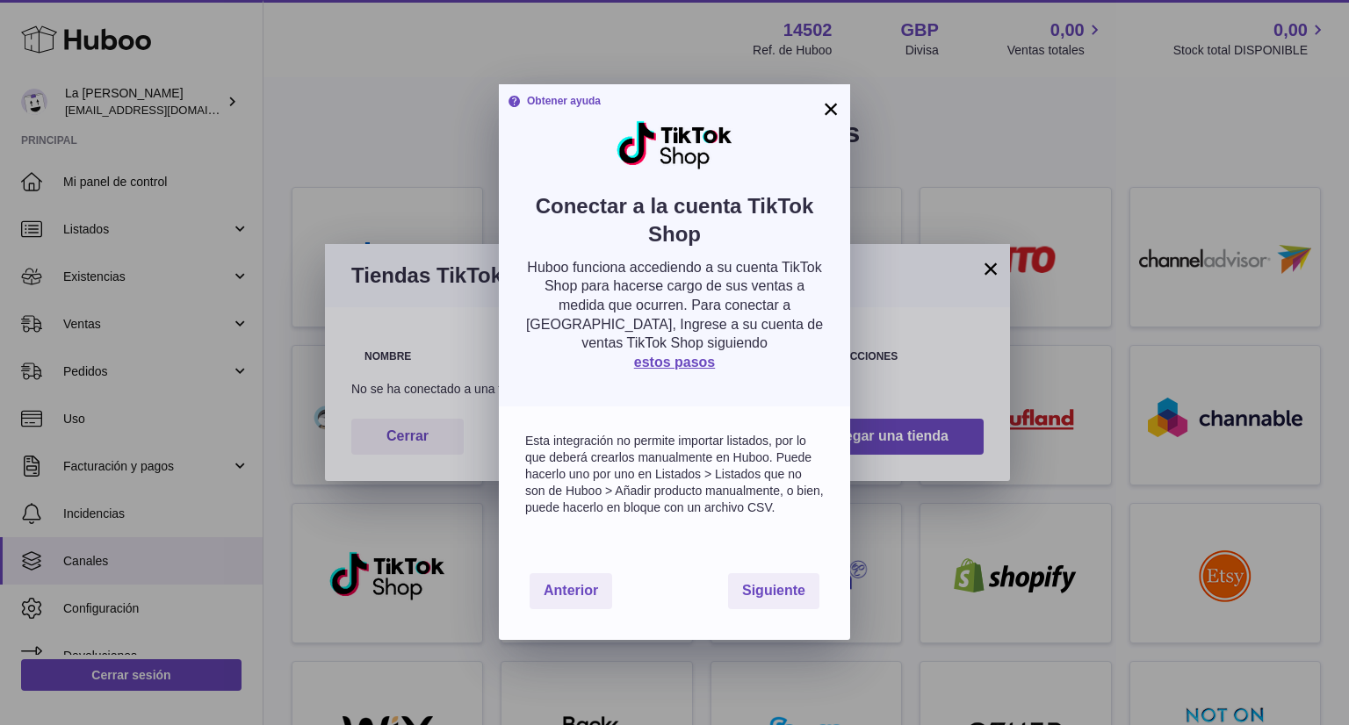
click at [583, 570] on div "Anterior Siguiente" at bounding box center [674, 591] width 351 height 97
click at [578, 590] on font "Anterior" at bounding box center [570, 590] width 54 height 15
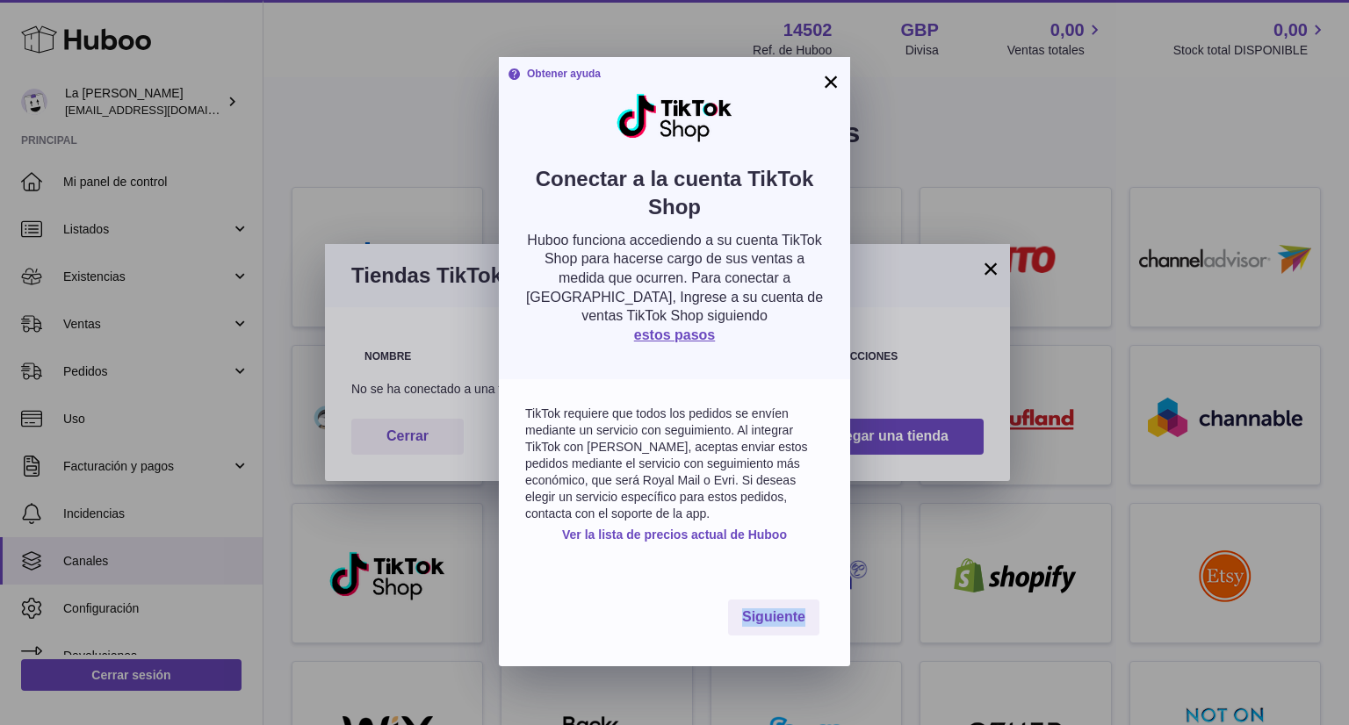
click at [578, 589] on div "Siguiente" at bounding box center [674, 617] width 351 height 97
click at [825, 89] on font "×" at bounding box center [831, 82] width 17 height 32
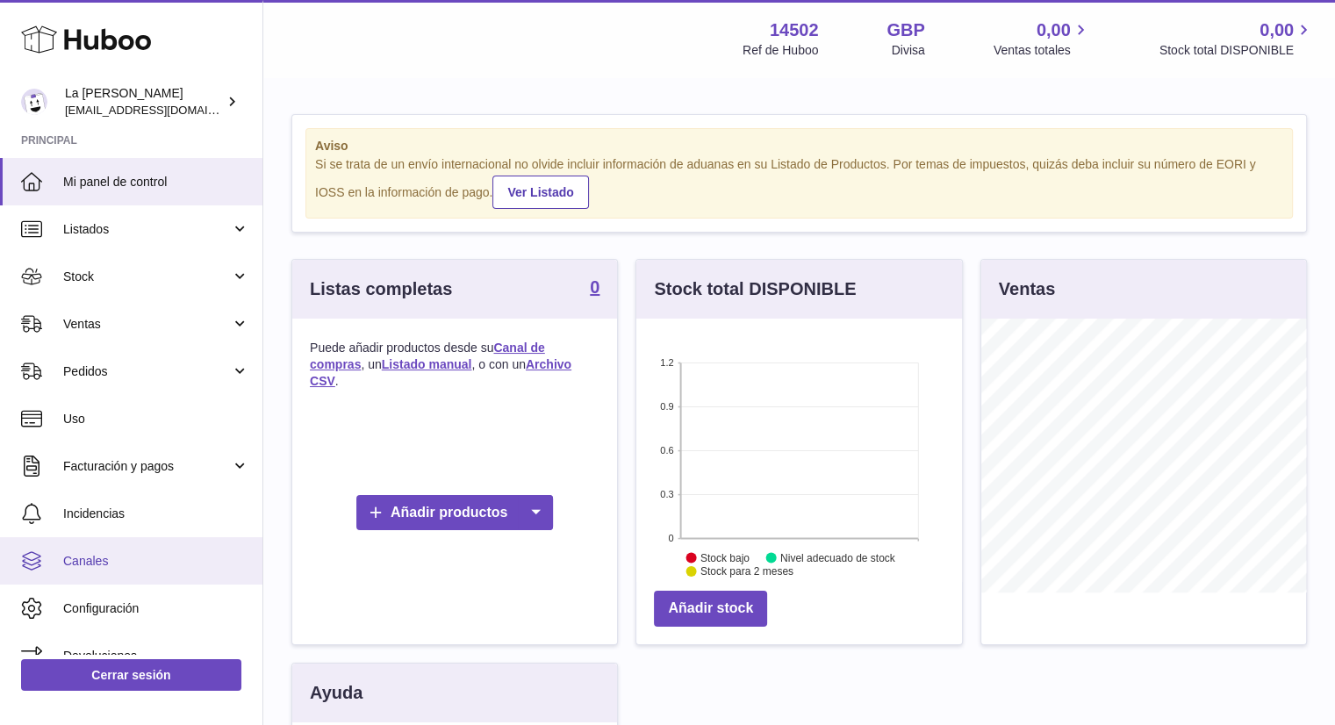
scroll to position [274, 326]
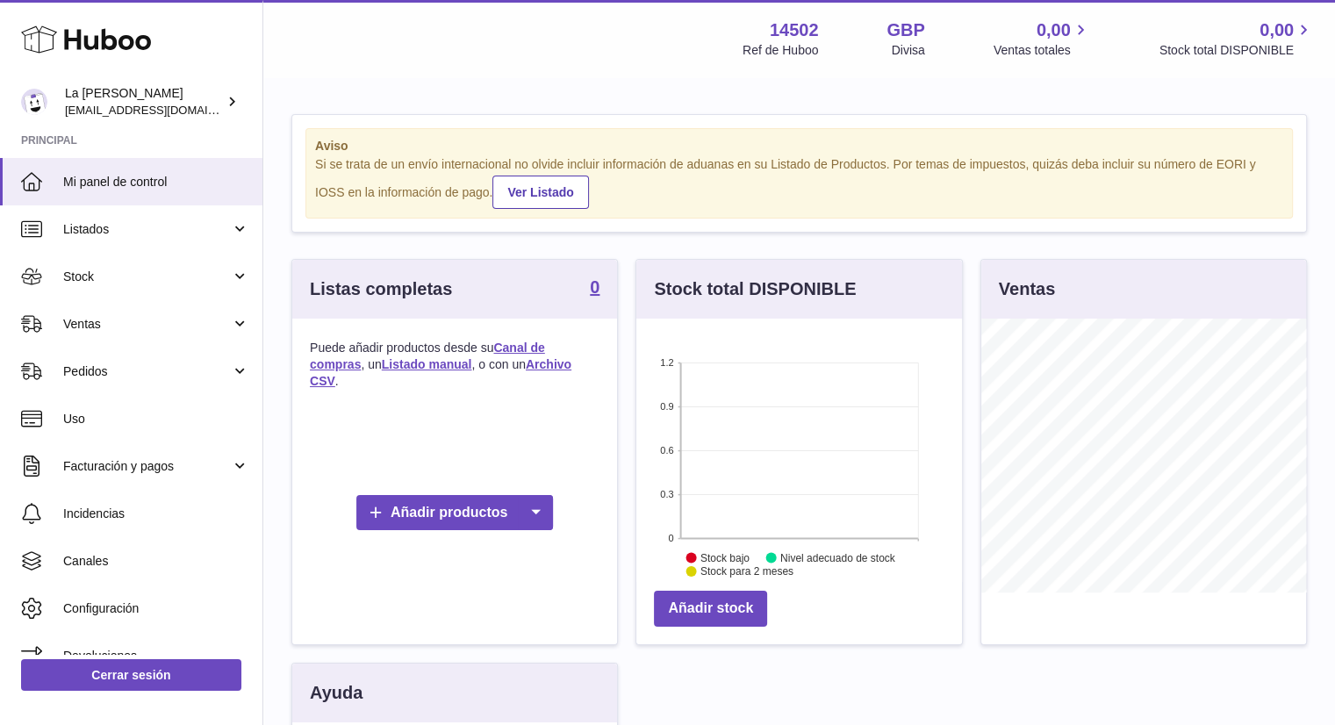
scroll to position [274, 326]
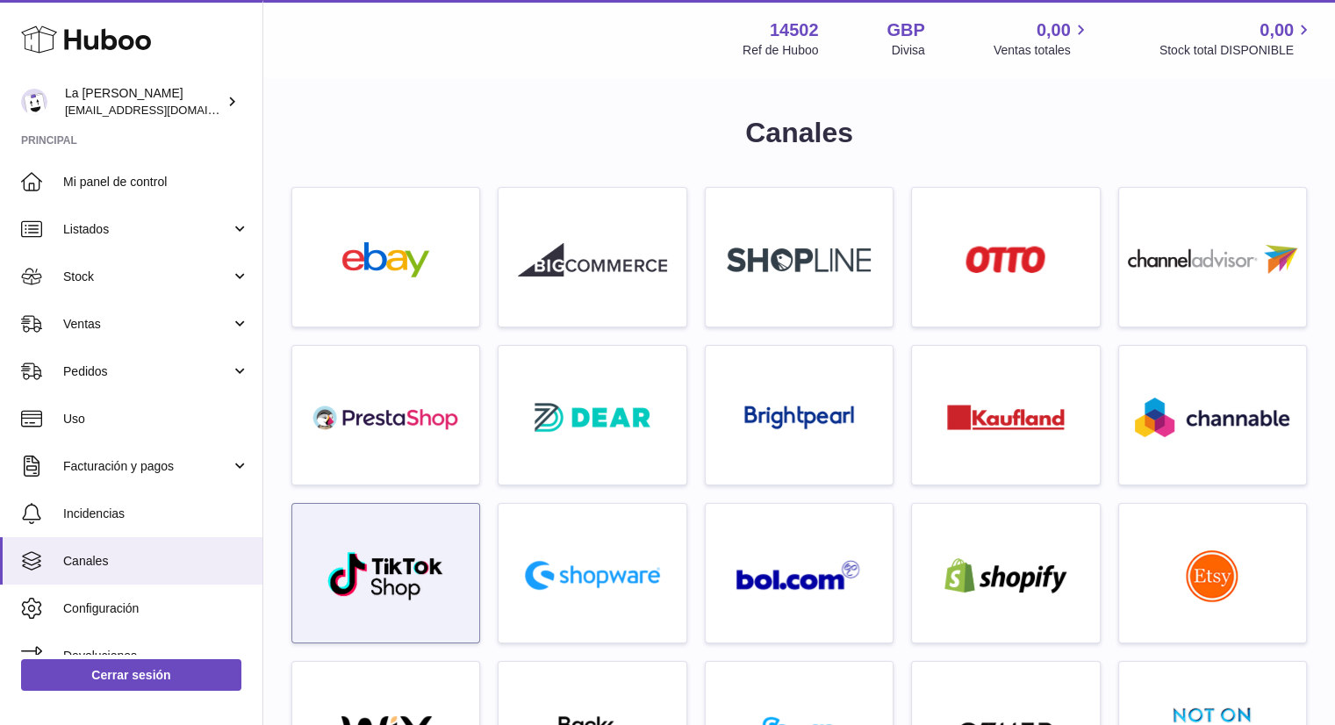
click at [385, 573] on img at bounding box center [386, 575] width 119 height 51
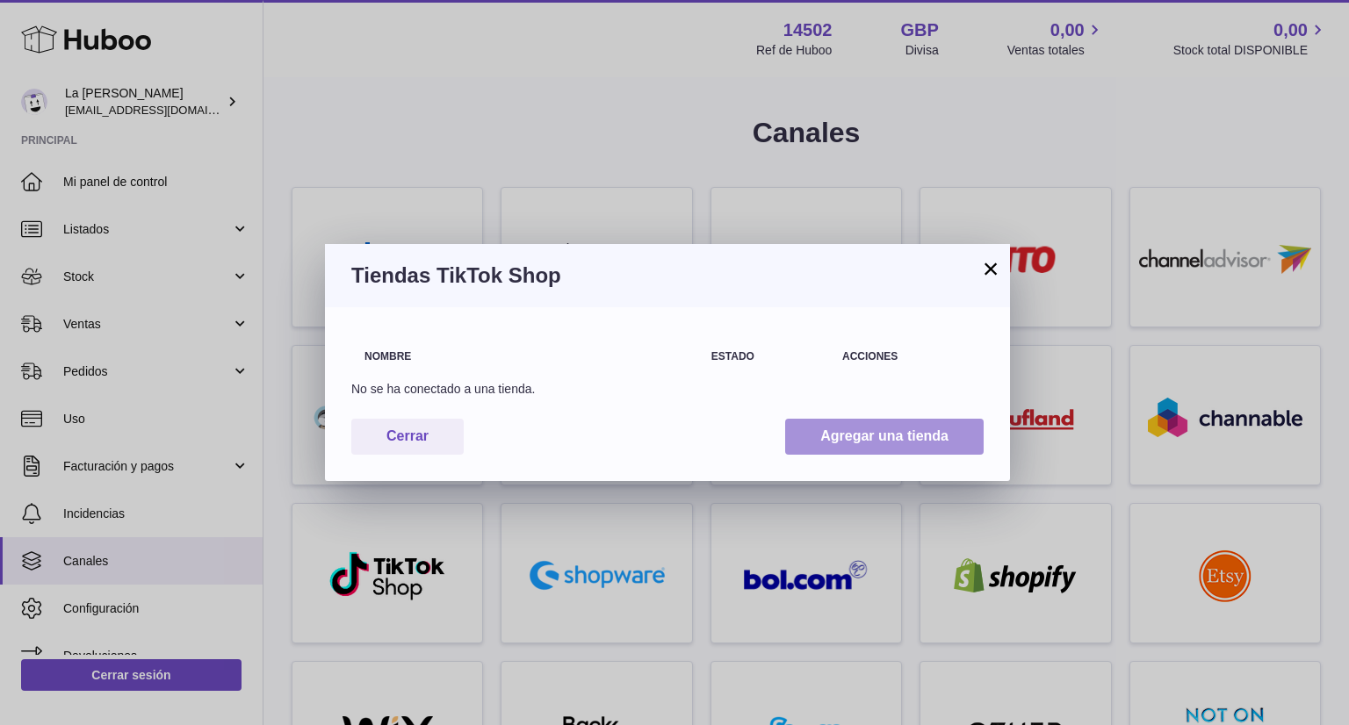
click at [846, 424] on button "Agregar una tienda" at bounding box center [884, 437] width 198 height 36
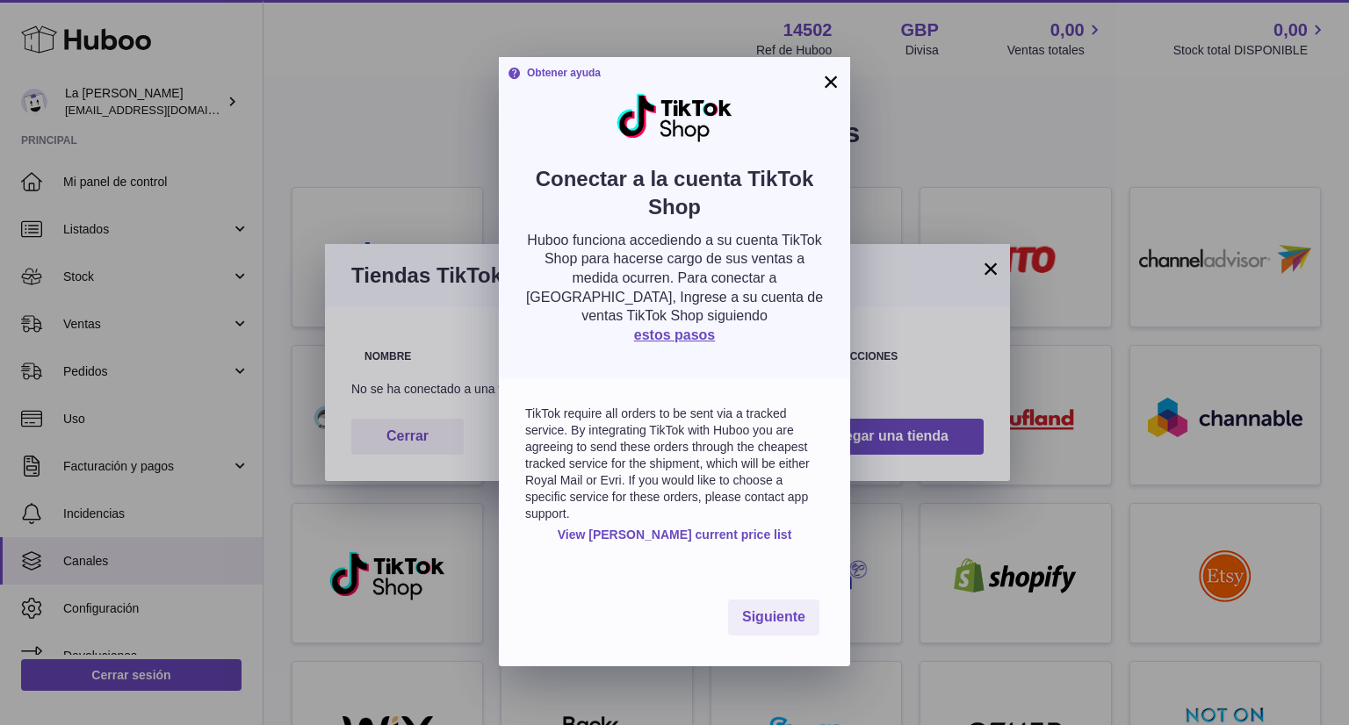
click at [756, 637] on div "Siguiente" at bounding box center [674, 617] width 351 height 97
click at [764, 622] on span "Siguiente" at bounding box center [773, 616] width 63 height 15
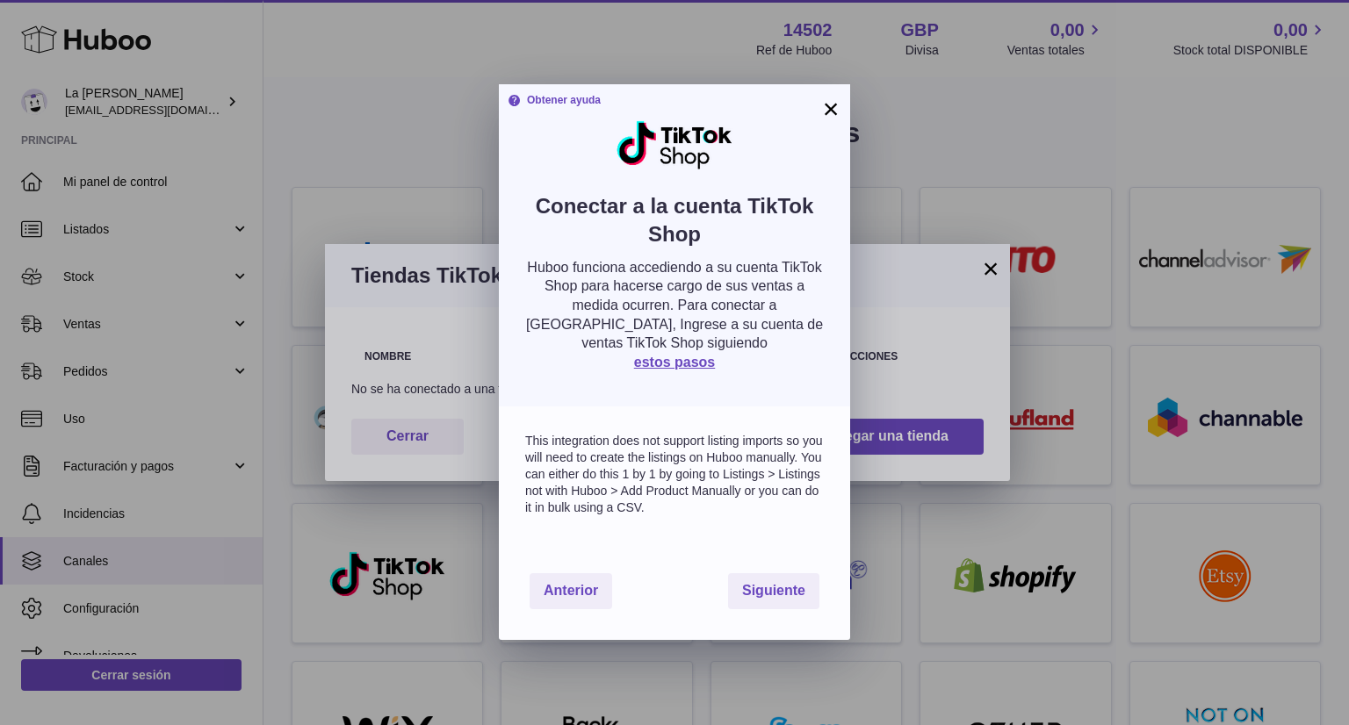
click at [828, 104] on button "×" at bounding box center [830, 108] width 21 height 21
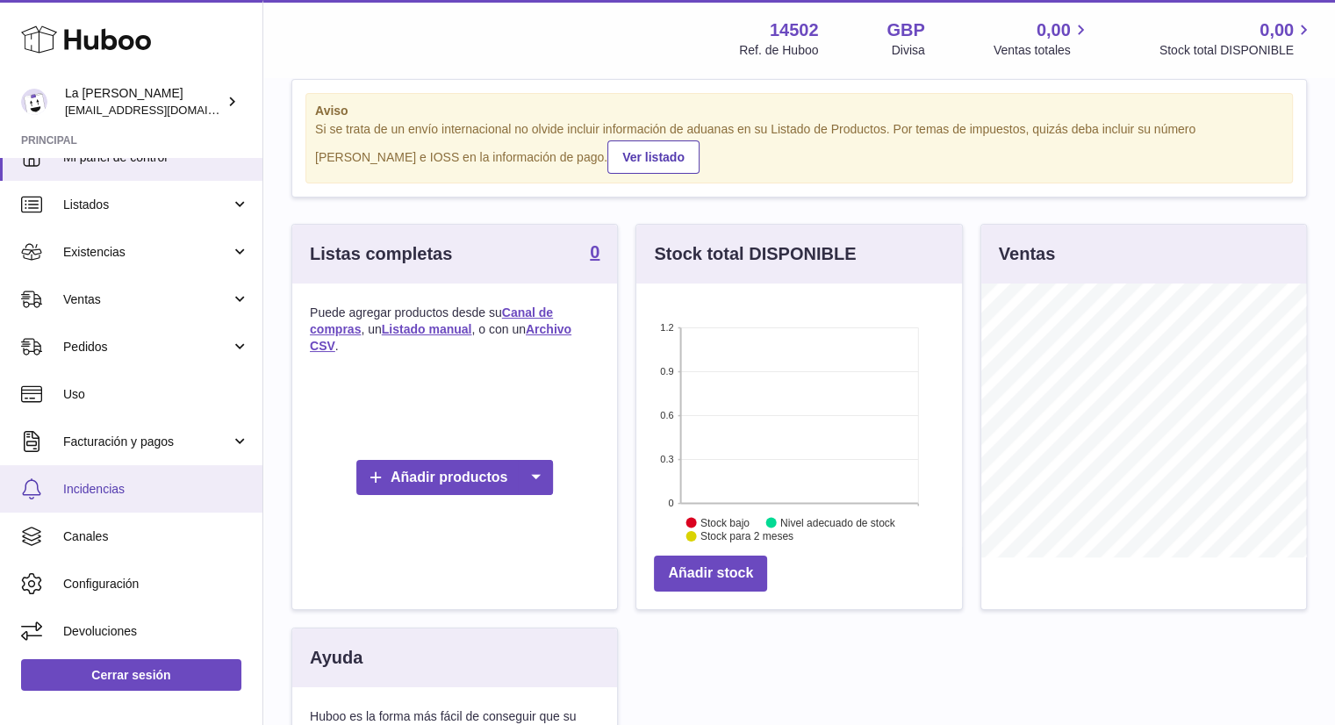
scroll to position [88, 0]
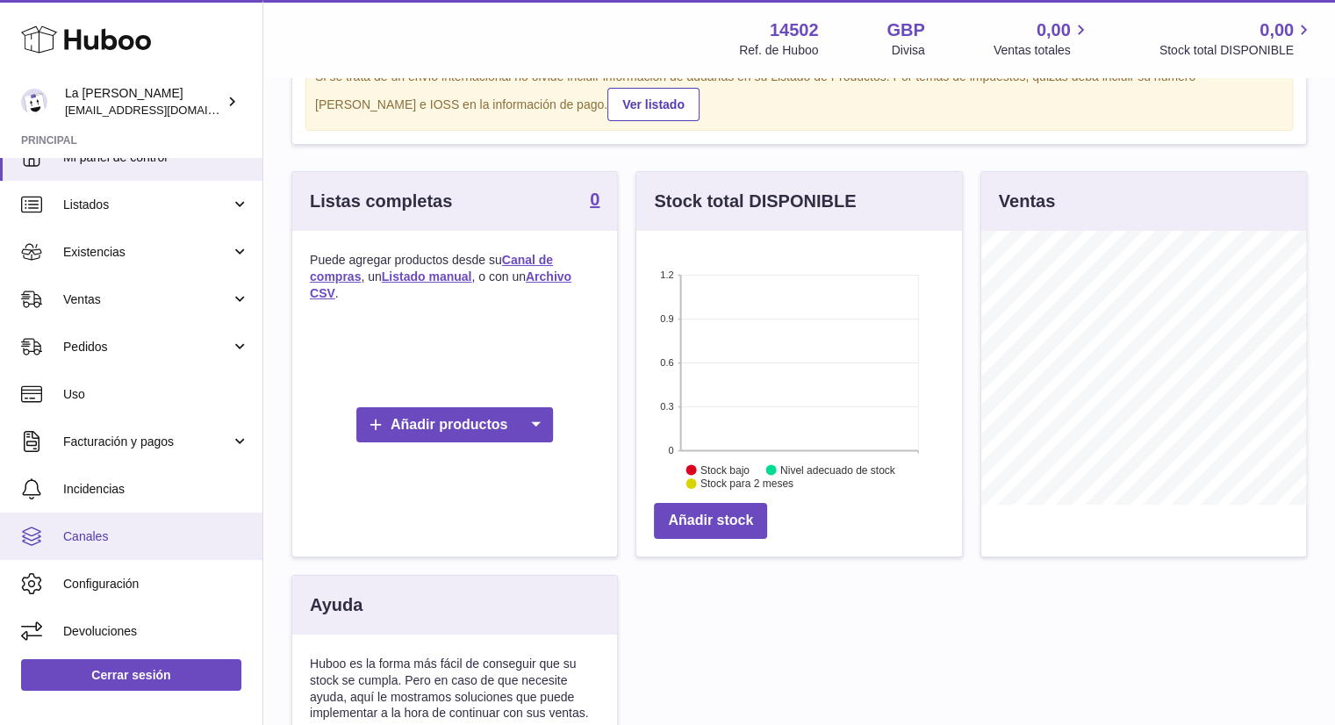
click at [182, 541] on span "Canales" at bounding box center [156, 537] width 186 height 17
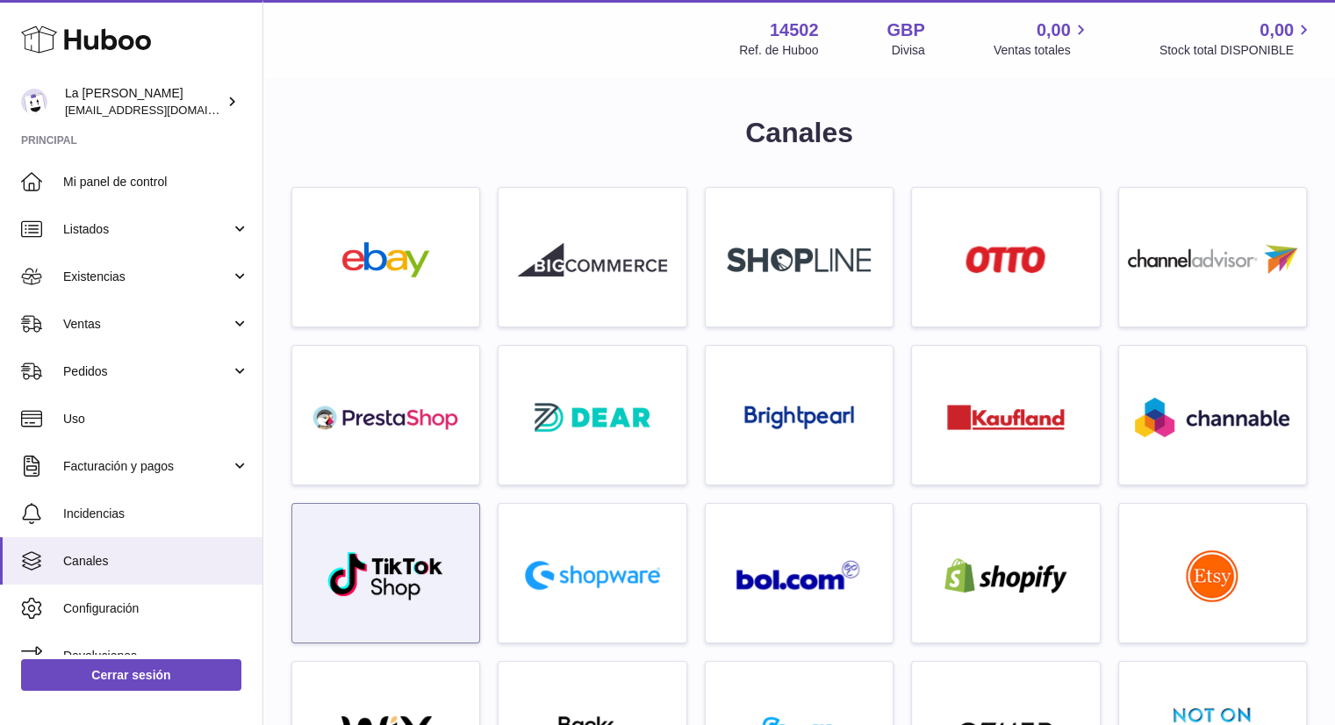
click at [390, 556] on img at bounding box center [386, 575] width 119 height 51
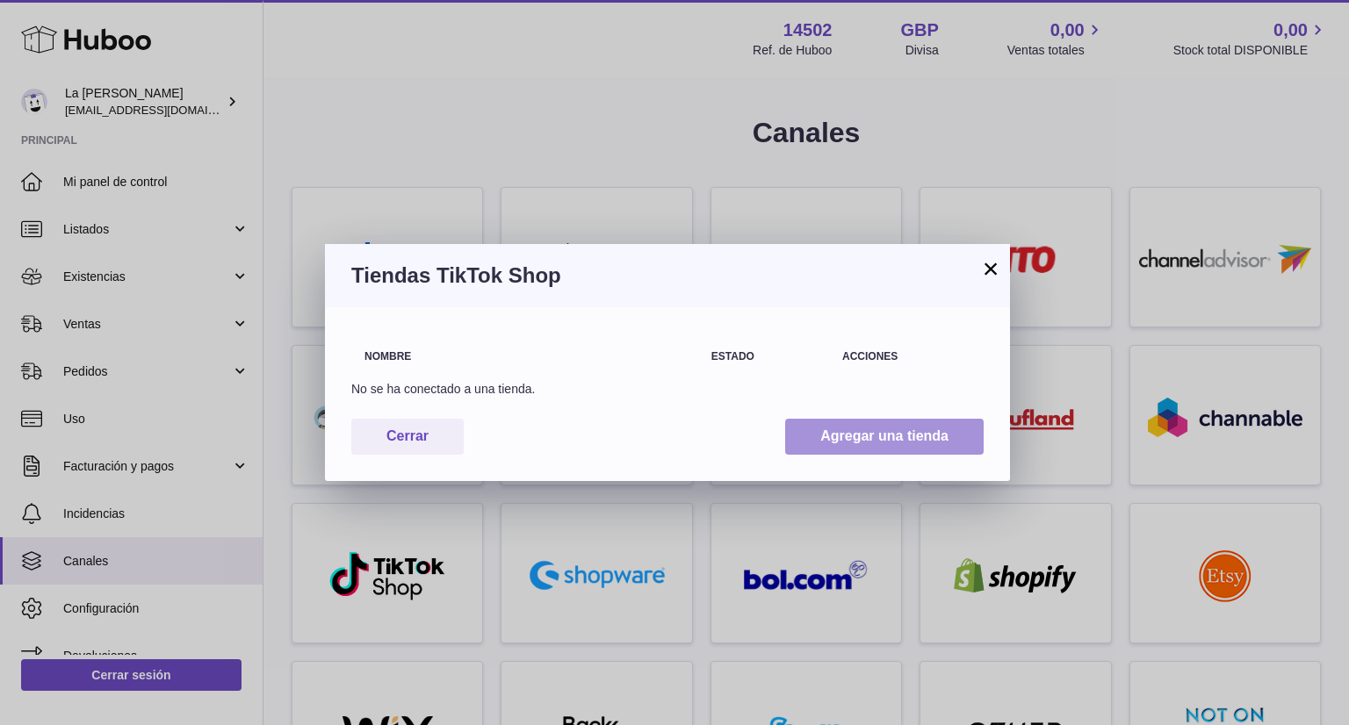
click at [817, 442] on button "Agregar una tienda" at bounding box center [884, 437] width 198 height 36
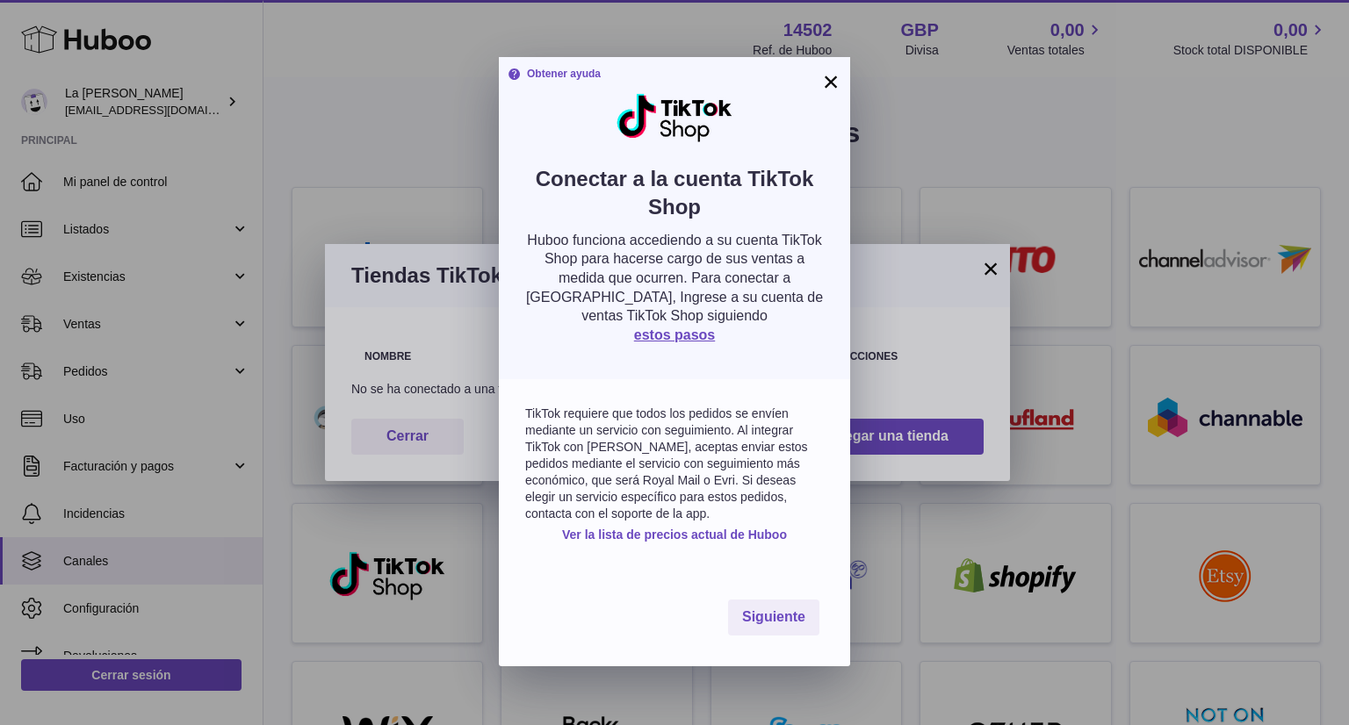
click at [761, 644] on div "Siguiente" at bounding box center [674, 617] width 351 height 97
click at [761, 626] on button "Siguiente" at bounding box center [773, 618] width 91 height 36
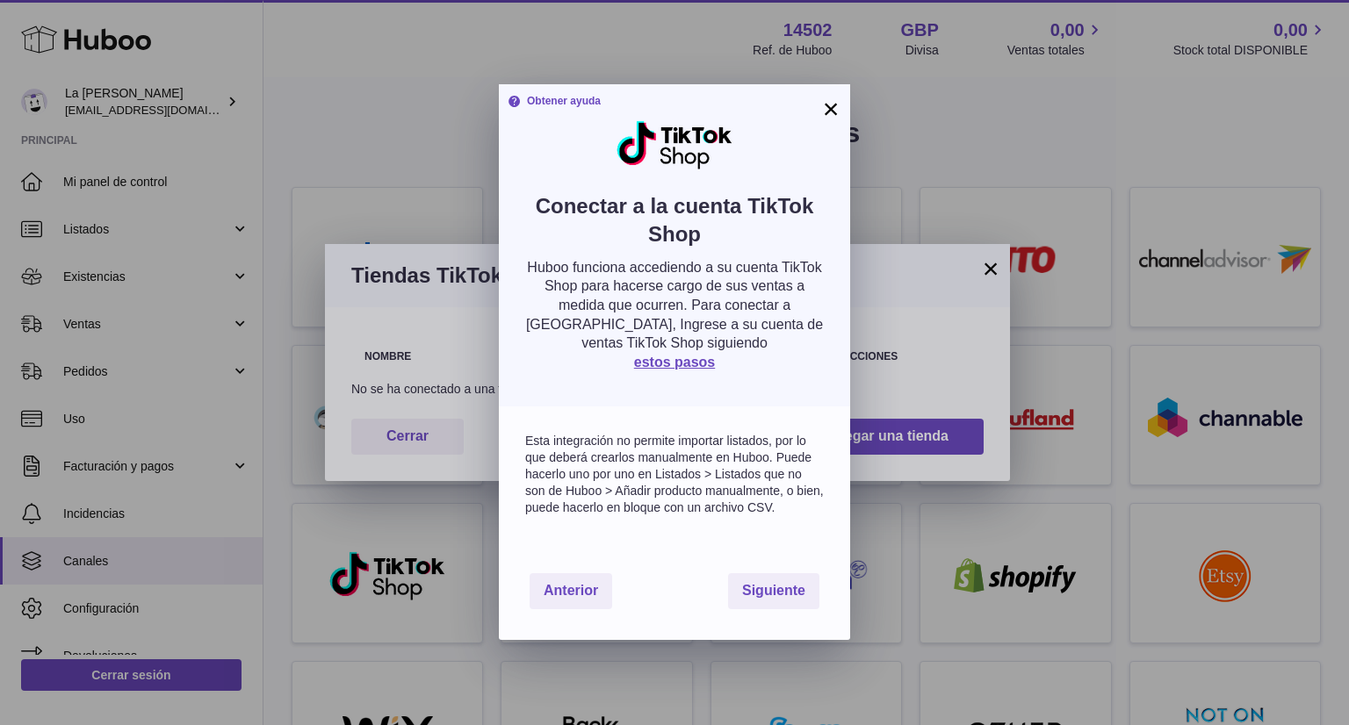
click at [704, 526] on div "Esta integración no permite importar listados, por lo que deberá crearlos manua…" at bounding box center [674, 473] width 351 height 135
click at [779, 597] on font "Siguiente" at bounding box center [773, 590] width 63 height 15
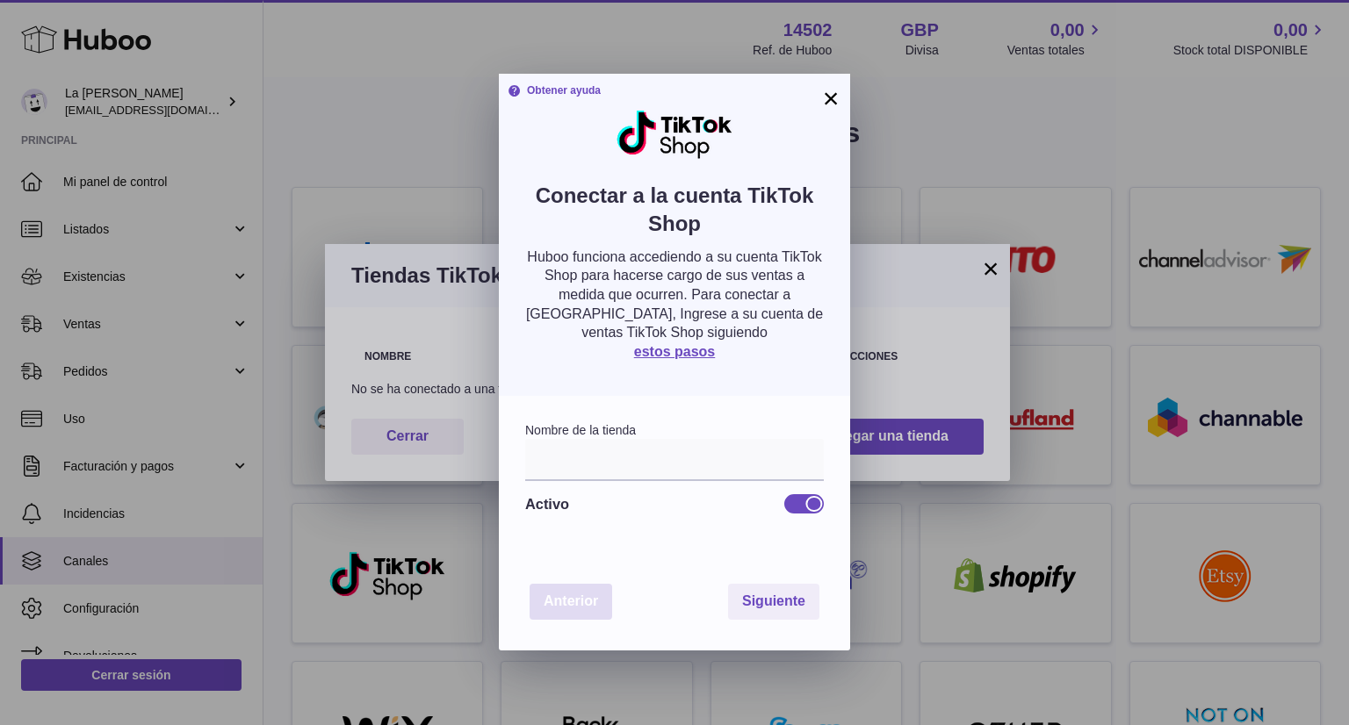
click at [576, 602] on font "Anterior" at bounding box center [570, 600] width 54 height 15
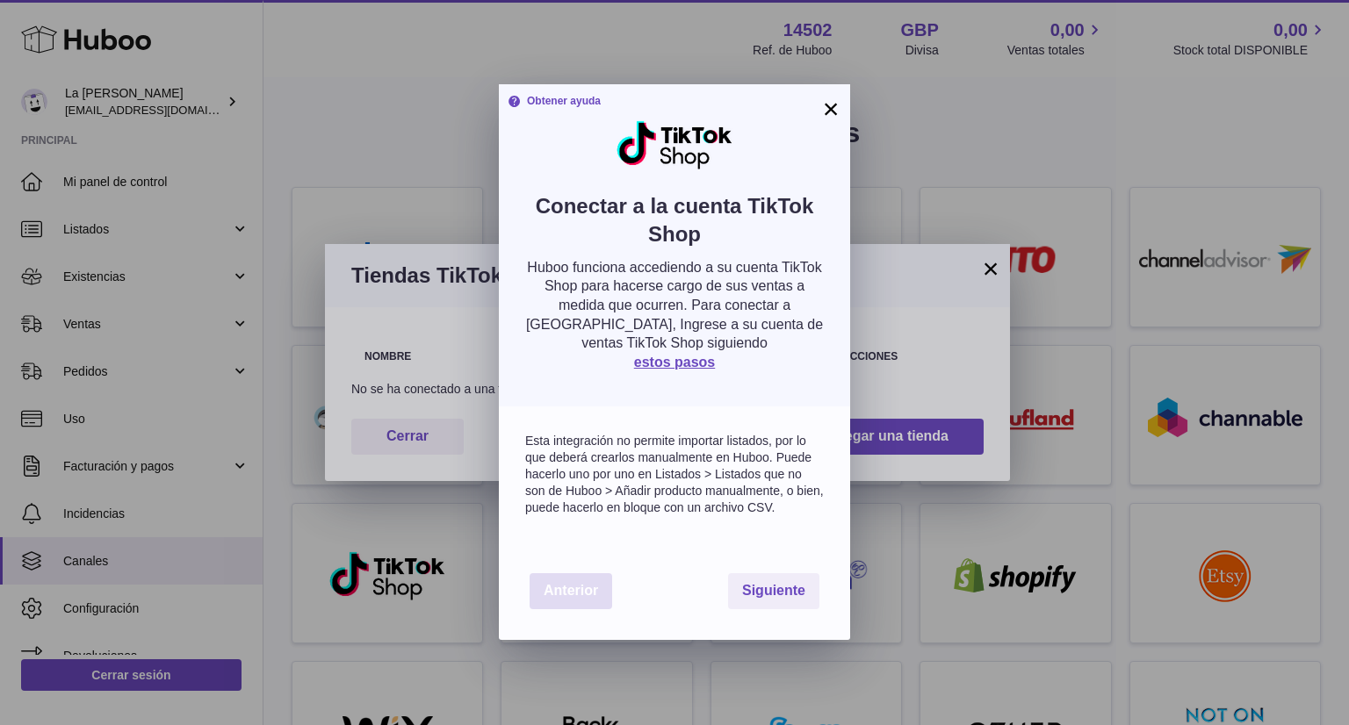
click at [576, 602] on button "Anterior" at bounding box center [570, 591] width 83 height 36
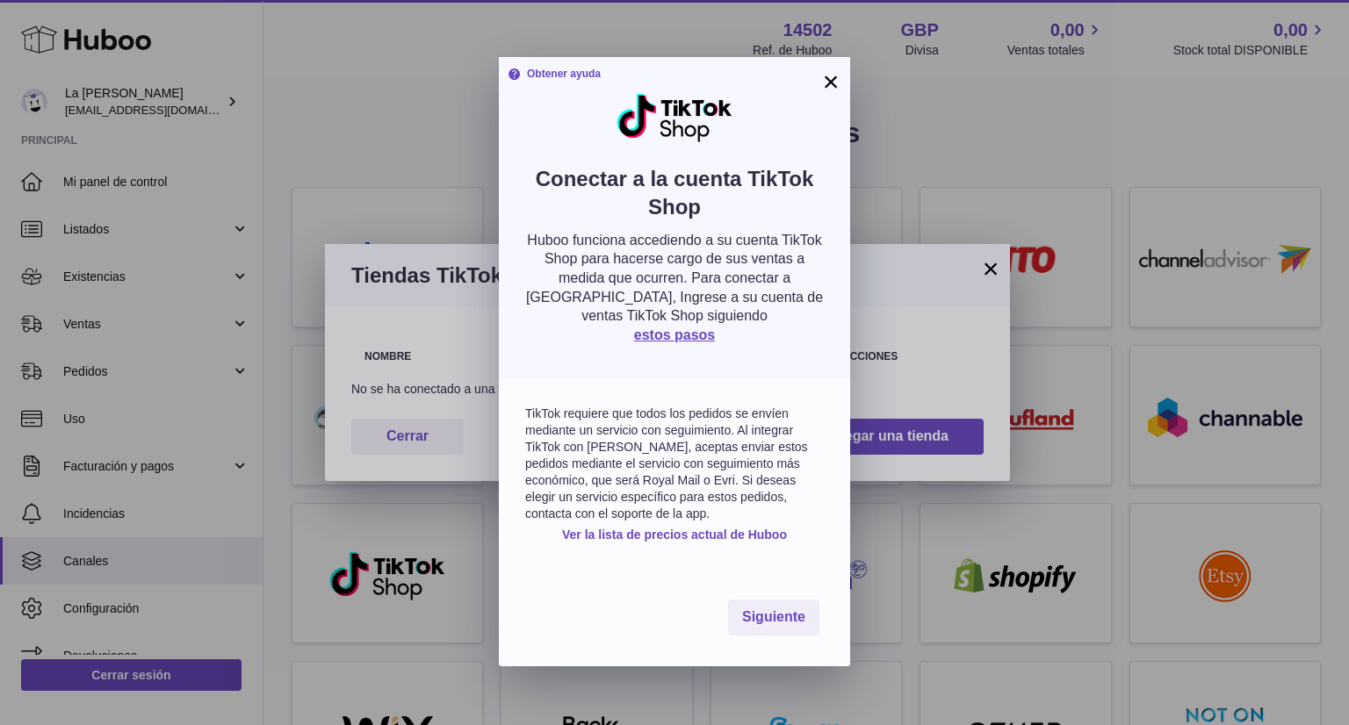
click at [830, 78] on font "×" at bounding box center [831, 82] width 17 height 32
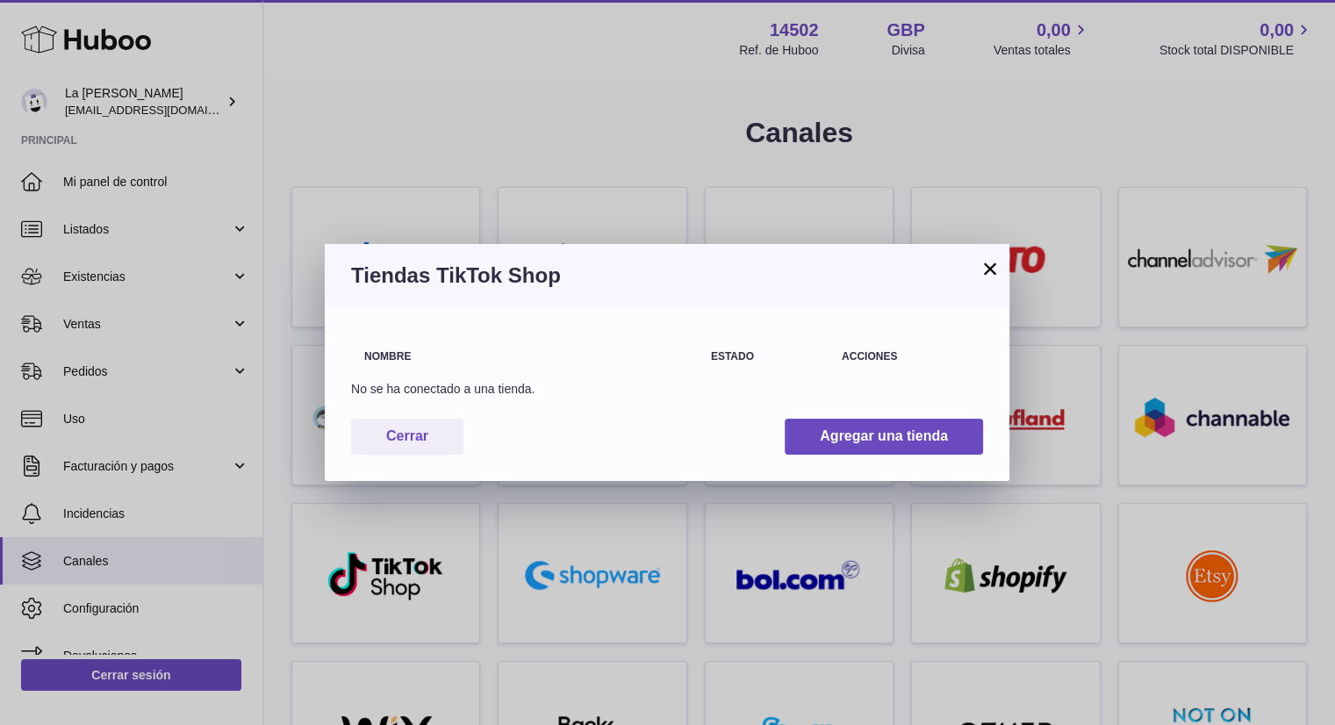
click at [991, 268] on font "×" at bounding box center [990, 269] width 17 height 32
